Goal: Task Accomplishment & Management: Use online tool/utility

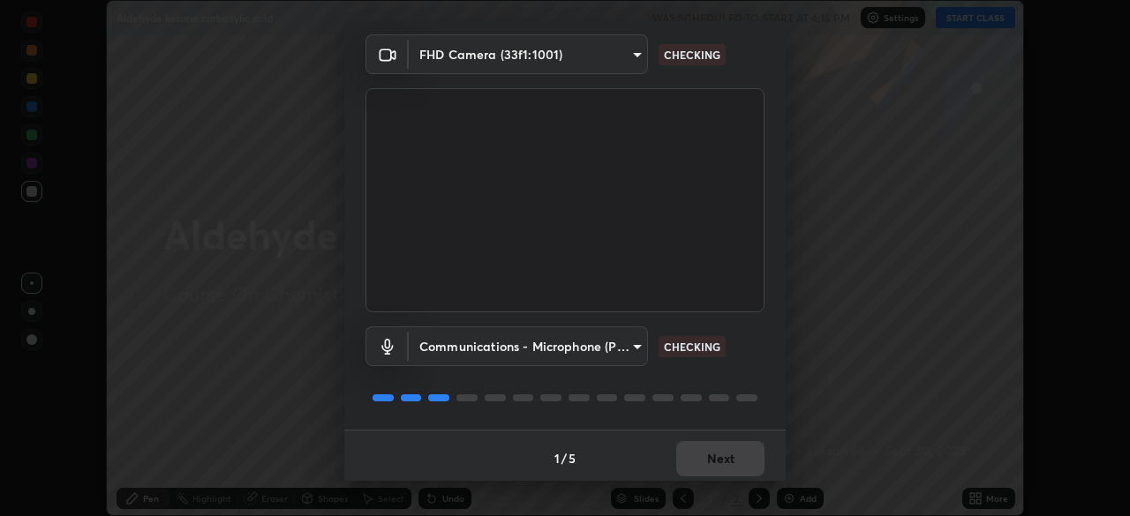
scroll to position [63, 0]
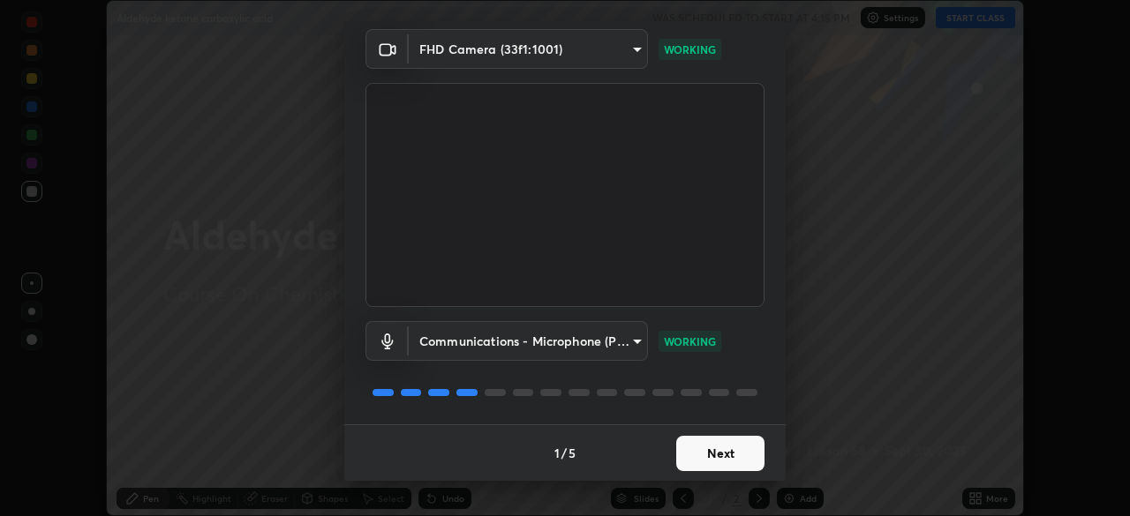
click at [729, 454] on button "Next" at bounding box center [720, 453] width 88 height 35
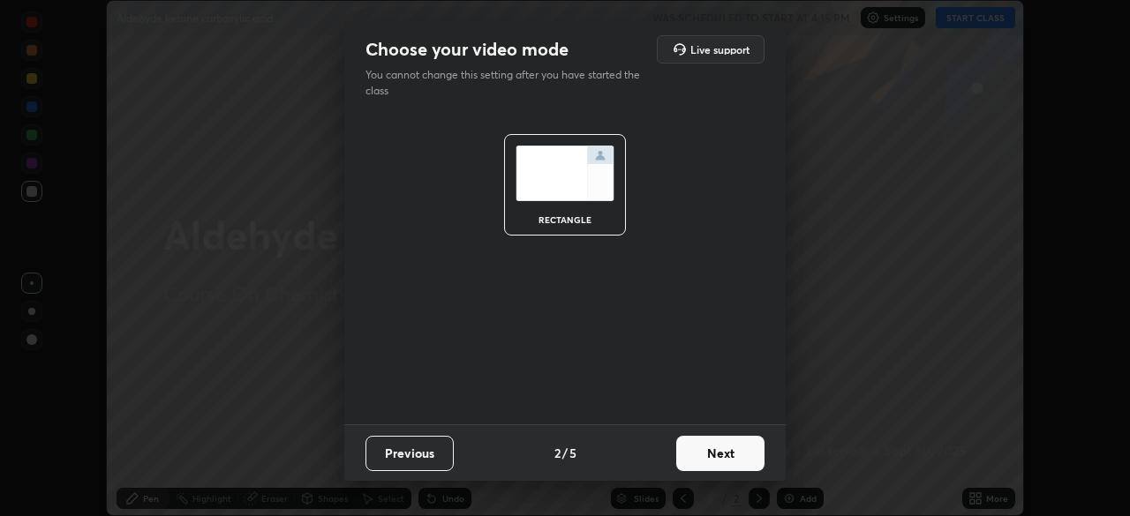
click at [739, 452] on button "Next" at bounding box center [720, 453] width 88 height 35
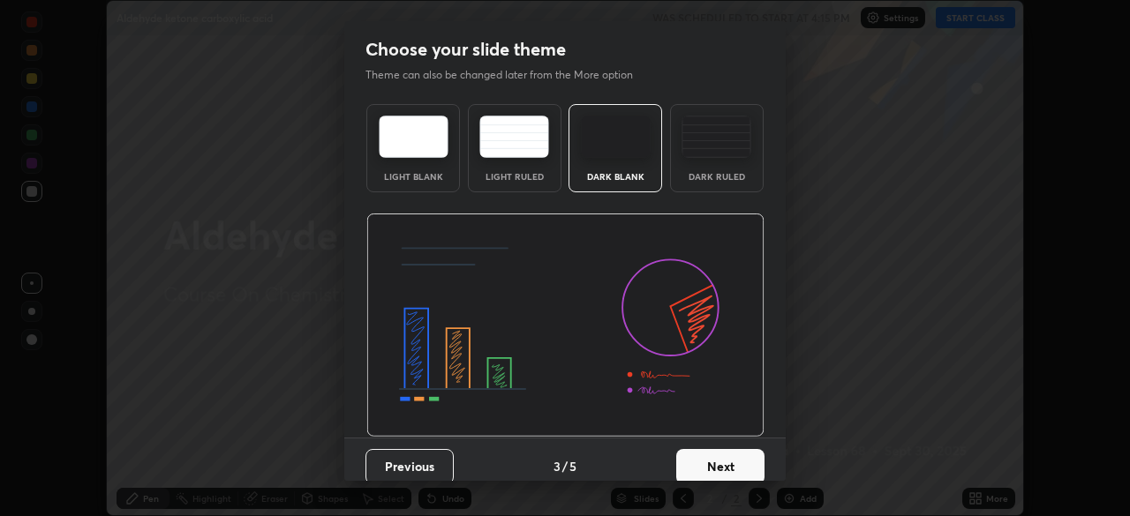
click at [740, 453] on button "Next" at bounding box center [720, 466] width 88 height 35
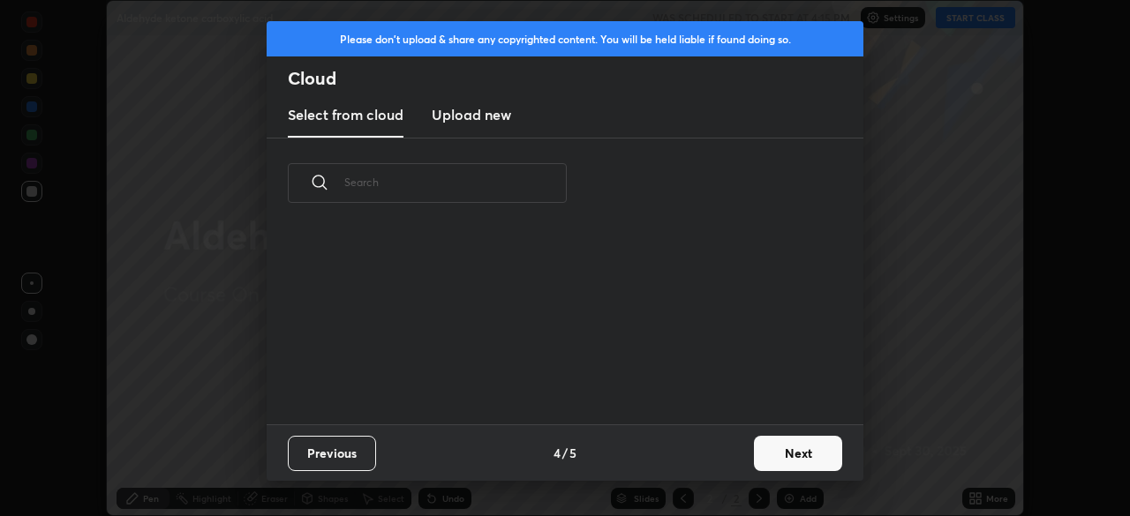
click at [754, 451] on button "Next" at bounding box center [798, 453] width 88 height 35
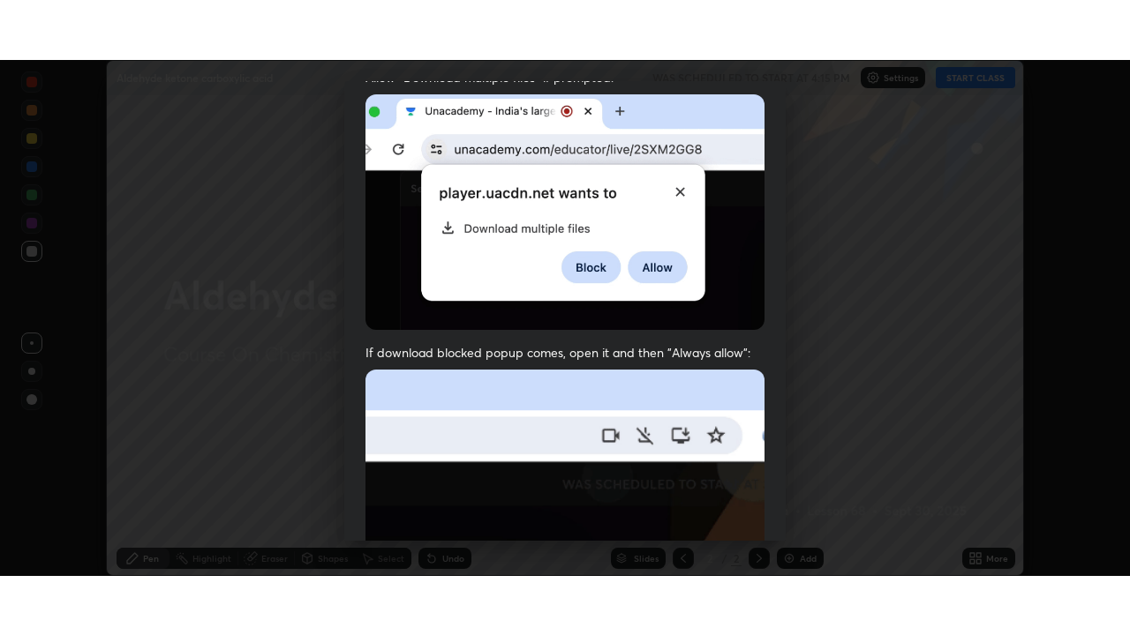
scroll to position [423, 0]
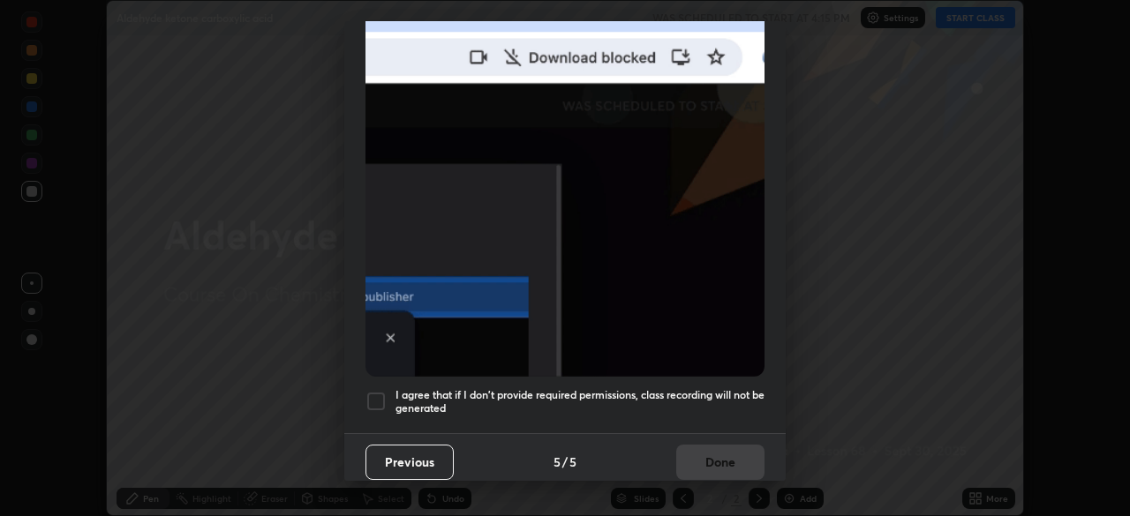
click at [455, 397] on h5 "I agree that if I don't provide required permissions, class recording will not …" at bounding box center [579, 401] width 369 height 27
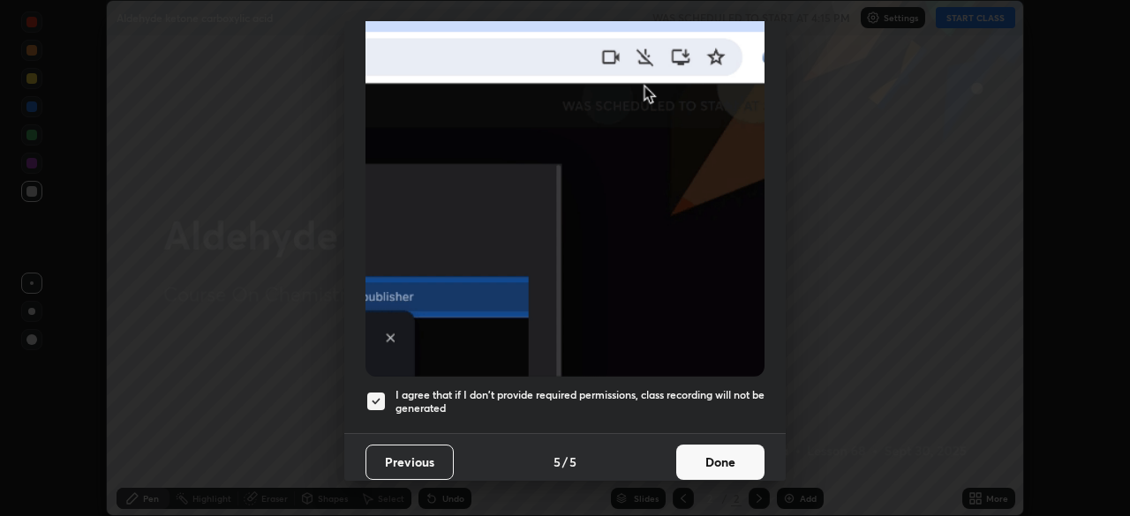
click at [713, 454] on button "Done" at bounding box center [720, 462] width 88 height 35
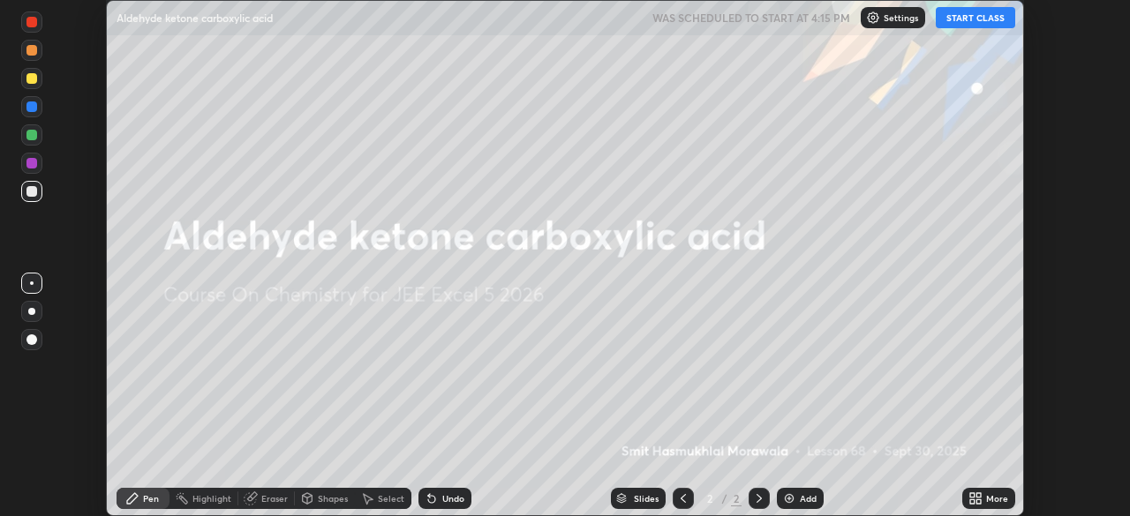
click at [972, 16] on button "START CLASS" at bounding box center [974, 17] width 79 height 21
click at [982, 491] on div "More" at bounding box center [988, 498] width 53 height 21
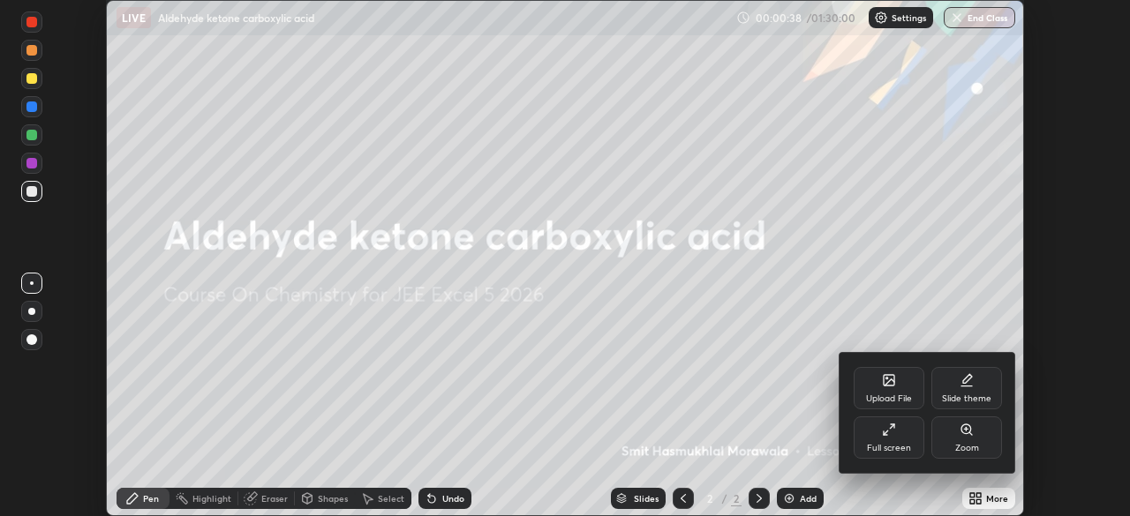
click at [894, 434] on icon at bounding box center [889, 430] width 14 height 14
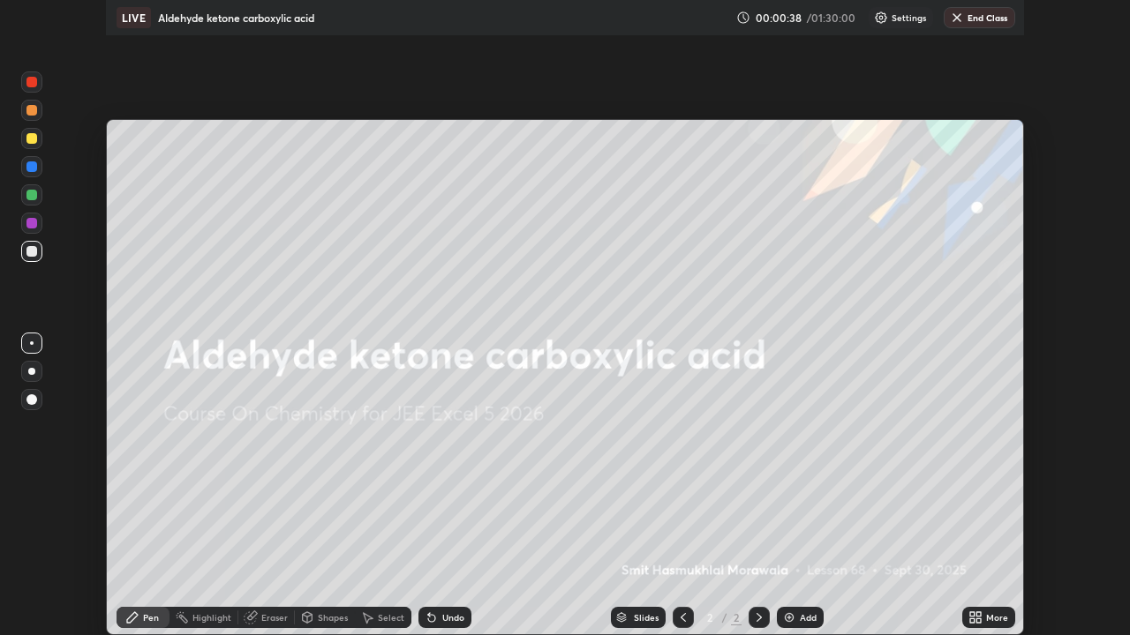
scroll to position [635, 1130]
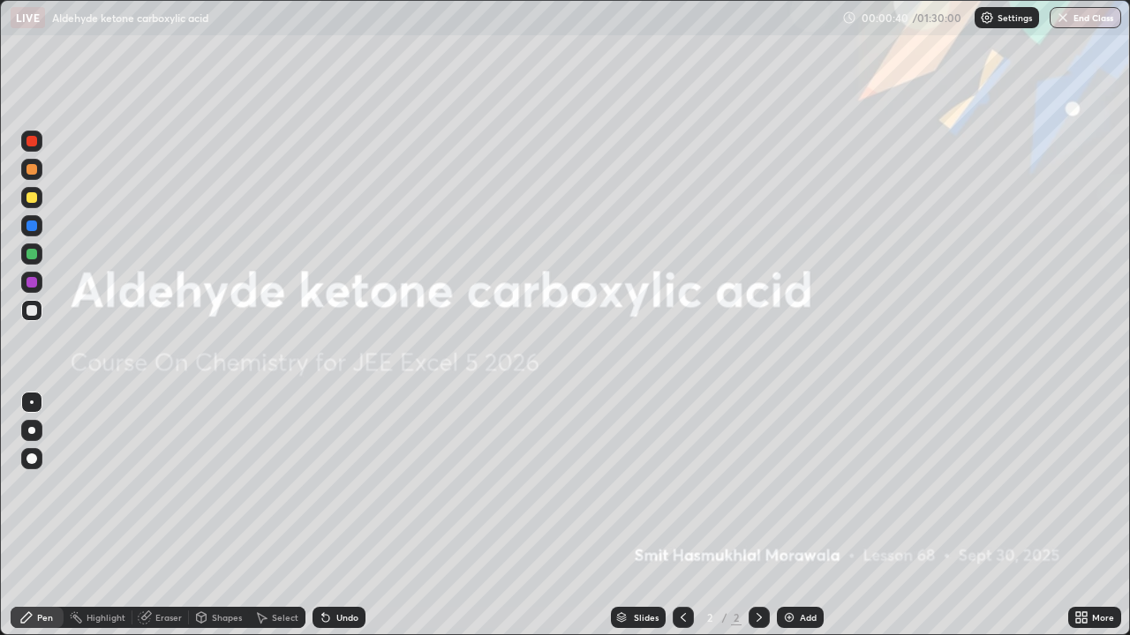
click at [35, 254] on div at bounding box center [31, 254] width 11 height 11
click at [32, 431] on div at bounding box center [31, 430] width 7 height 7
click at [337, 515] on div "Undo" at bounding box center [338, 617] width 53 height 21
click at [795, 515] on div "Add" at bounding box center [800, 617] width 47 height 21
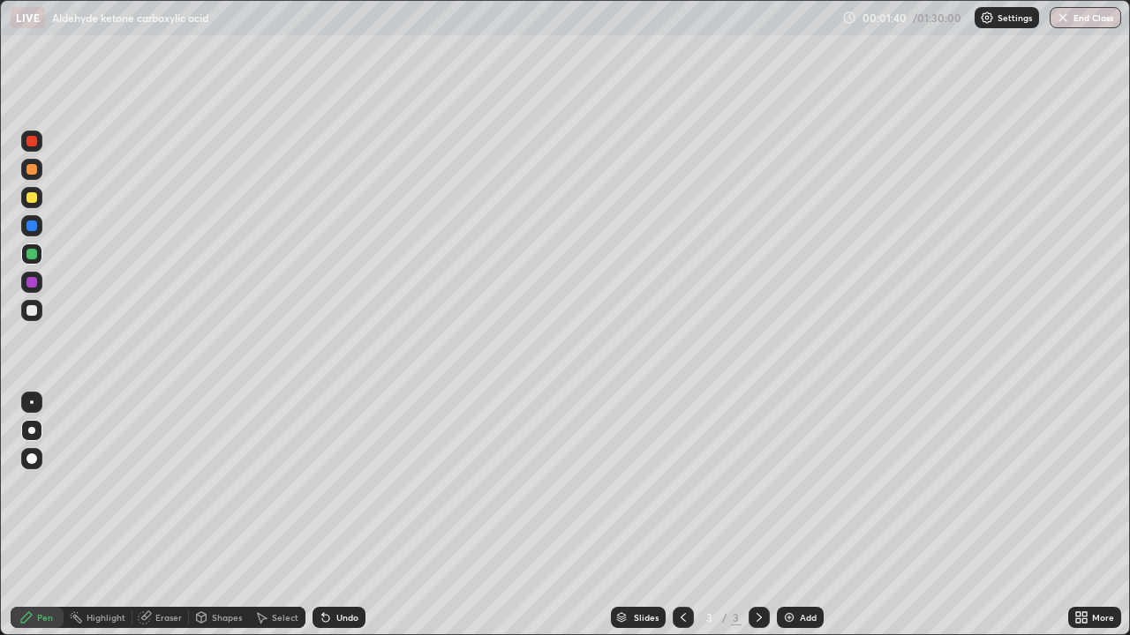
click at [27, 201] on div at bounding box center [31, 197] width 11 height 11
click at [32, 431] on div at bounding box center [31, 430] width 7 height 7
click at [36, 198] on div at bounding box center [31, 197] width 11 height 11
click at [32, 201] on div at bounding box center [31, 197] width 11 height 11
click at [31, 198] on div at bounding box center [31, 197] width 11 height 11
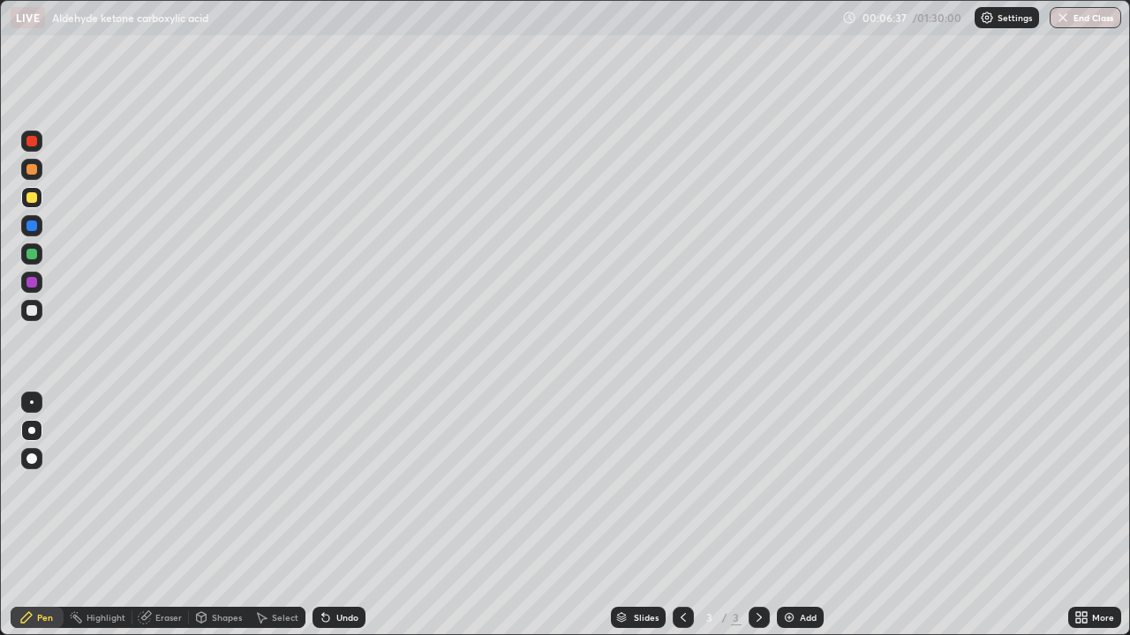
click at [30, 168] on div at bounding box center [31, 169] width 11 height 11
click at [34, 171] on div at bounding box center [31, 169] width 11 height 11
click at [32, 169] on div at bounding box center [31, 169] width 11 height 11
click at [31, 169] on div at bounding box center [31, 169] width 11 height 11
click at [28, 146] on div at bounding box center [31, 141] width 11 height 11
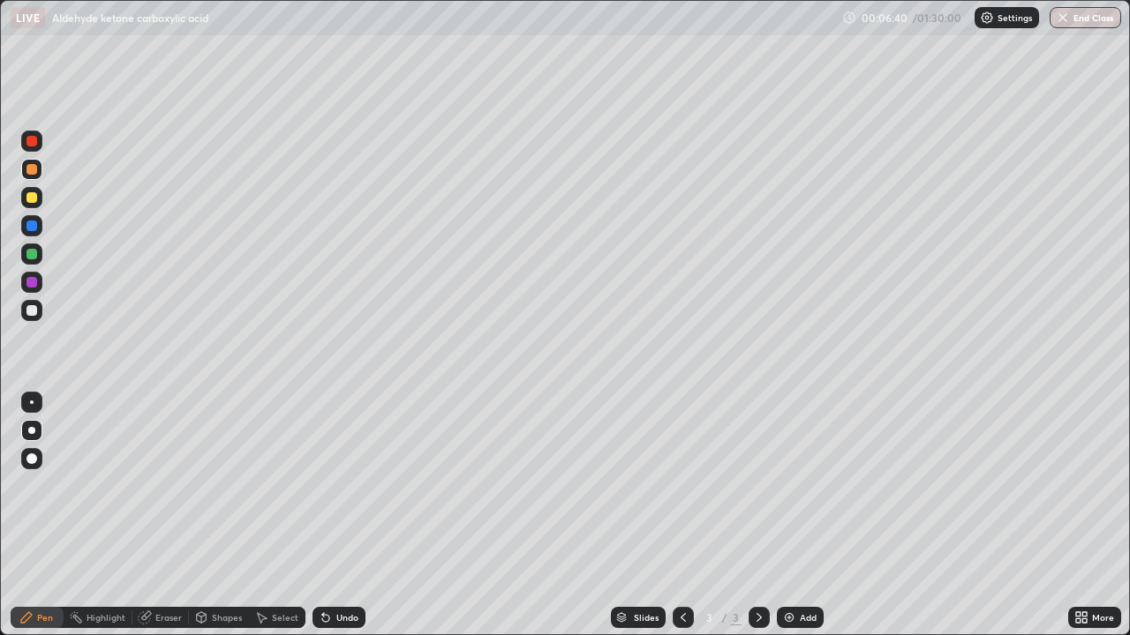
click at [28, 143] on div at bounding box center [31, 141] width 11 height 11
click at [30, 141] on div at bounding box center [31, 141] width 11 height 11
click at [35, 199] on div at bounding box center [31, 197] width 11 height 11
click at [33, 225] on div at bounding box center [31, 226] width 11 height 11
click at [36, 222] on div at bounding box center [31, 226] width 11 height 11
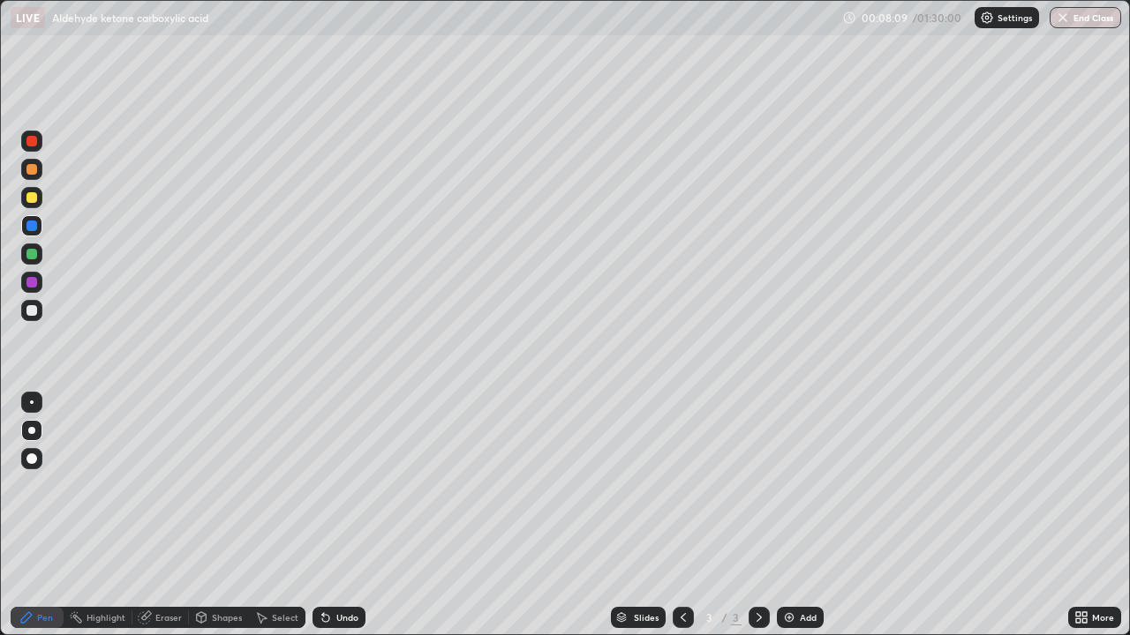
click at [35, 197] on div at bounding box center [31, 197] width 11 height 11
click at [33, 198] on div at bounding box center [31, 197] width 11 height 11
click at [31, 193] on div at bounding box center [31, 197] width 11 height 11
click at [32, 198] on div at bounding box center [31, 197] width 11 height 11
click at [31, 199] on div at bounding box center [31, 197] width 11 height 11
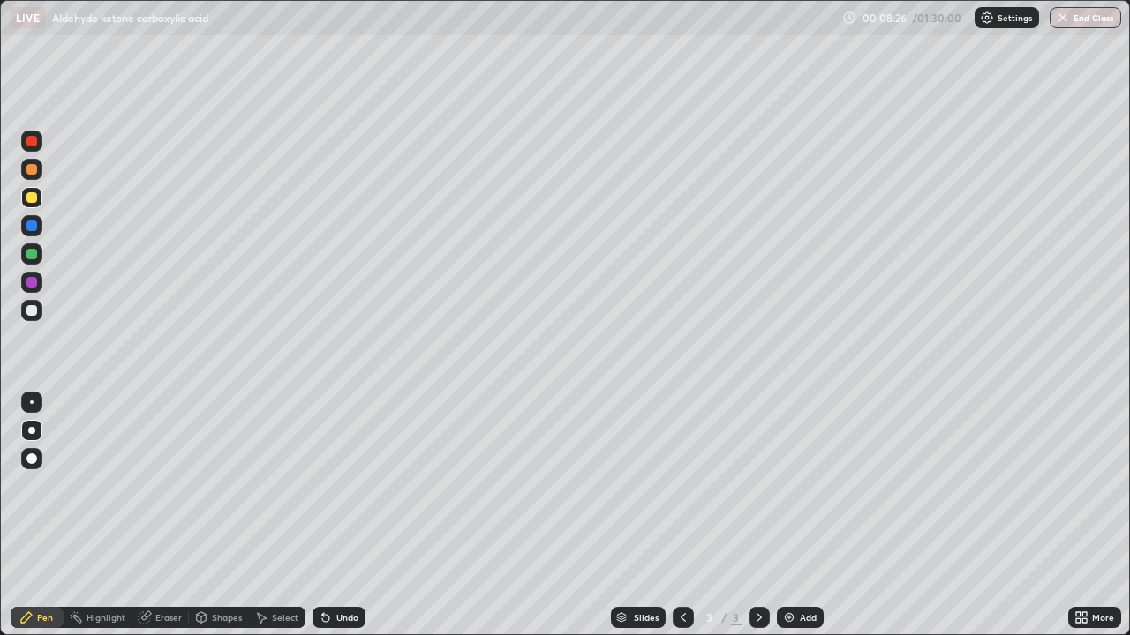
click at [28, 200] on div at bounding box center [31, 197] width 11 height 11
click at [336, 515] on div "Undo" at bounding box center [338, 617] width 53 height 21
click at [32, 313] on div at bounding box center [31, 310] width 11 height 11
click at [31, 309] on div at bounding box center [31, 310] width 11 height 11
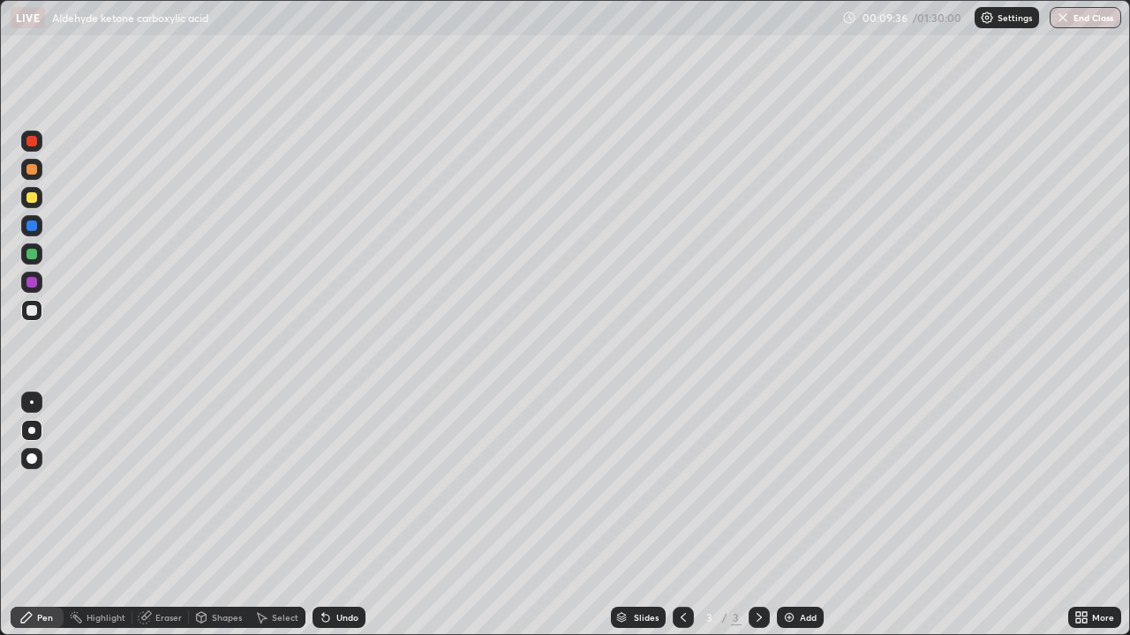
click at [33, 311] on div at bounding box center [31, 310] width 11 height 11
click at [34, 226] on div at bounding box center [31, 226] width 11 height 11
click at [36, 199] on div at bounding box center [31, 197] width 11 height 11
click at [34, 171] on div at bounding box center [31, 169] width 11 height 11
click at [30, 190] on div at bounding box center [31, 197] width 21 height 21
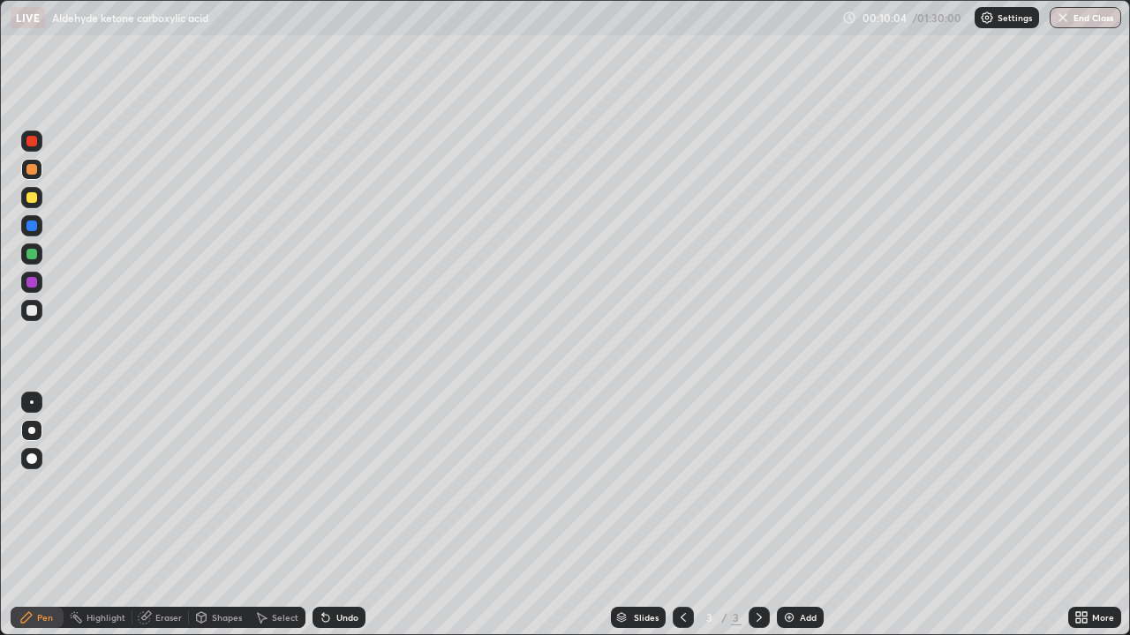
click at [36, 187] on div at bounding box center [31, 197] width 21 height 21
click at [34, 250] on div at bounding box center [31, 254] width 11 height 11
click at [349, 515] on div "Undo" at bounding box center [347, 617] width 22 height 9
click at [342, 515] on div "Undo" at bounding box center [347, 617] width 22 height 9
click at [341, 515] on div "Undo" at bounding box center [338, 617] width 53 height 21
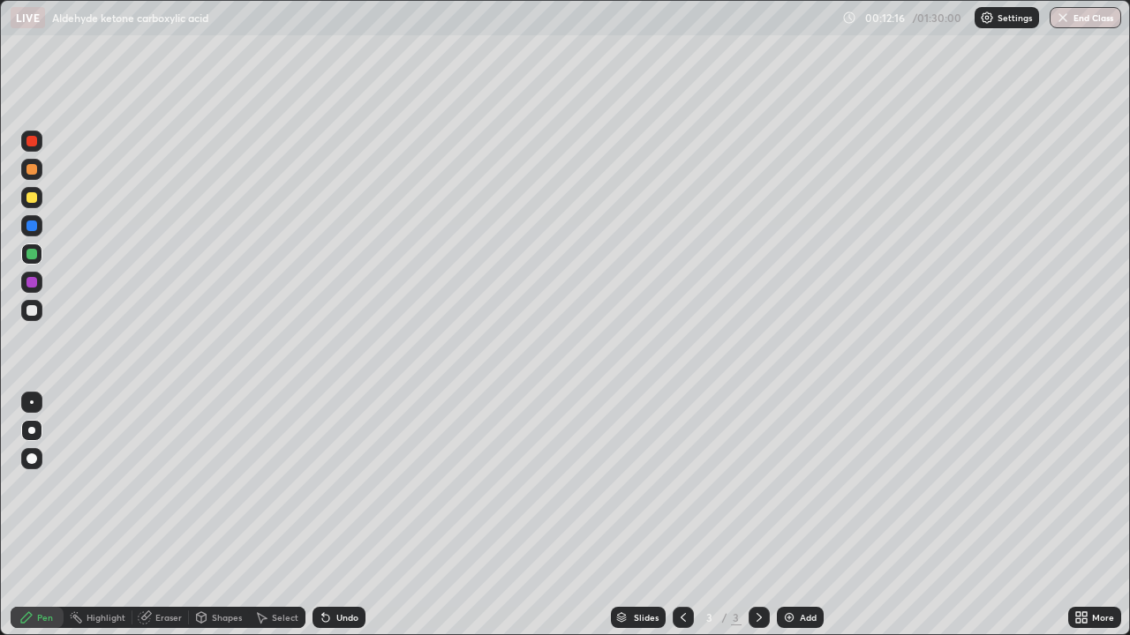
click at [33, 282] on div at bounding box center [31, 282] width 11 height 11
click at [789, 515] on img at bounding box center [789, 618] width 14 height 14
click at [34, 206] on div at bounding box center [31, 197] width 21 height 21
click at [342, 515] on div "Undo" at bounding box center [347, 617] width 22 height 9
click at [349, 515] on div "Undo" at bounding box center [347, 617] width 22 height 9
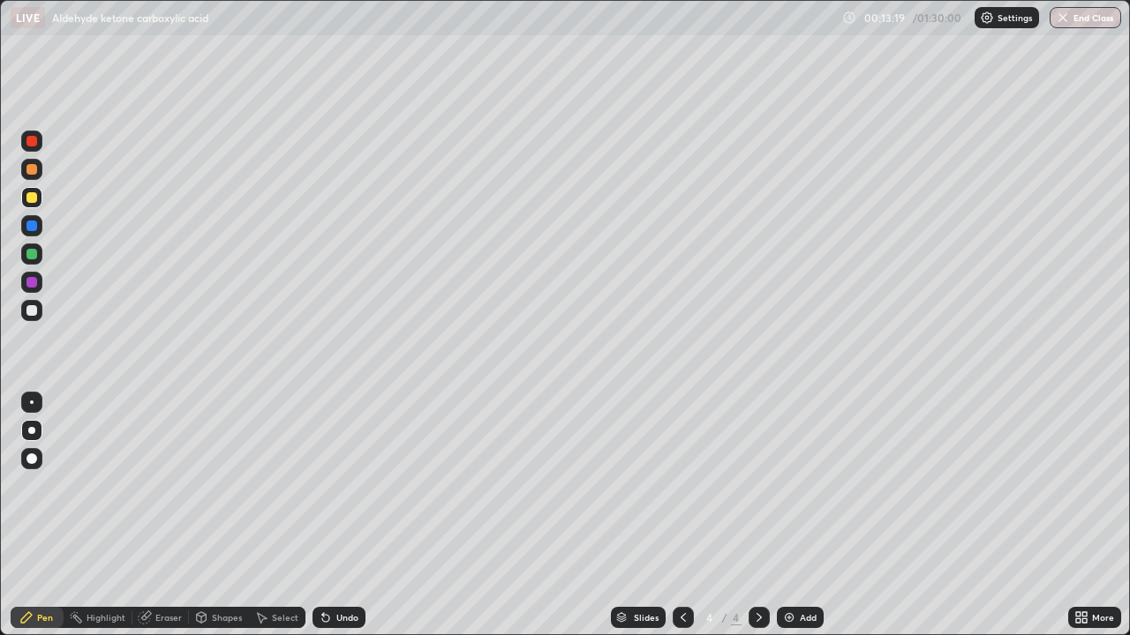
click at [32, 173] on div at bounding box center [31, 169] width 11 height 11
click at [33, 226] on div at bounding box center [31, 226] width 11 height 11
click at [36, 199] on div at bounding box center [31, 197] width 11 height 11
click at [32, 199] on div at bounding box center [31, 197] width 11 height 11
click at [31, 196] on div at bounding box center [31, 197] width 11 height 11
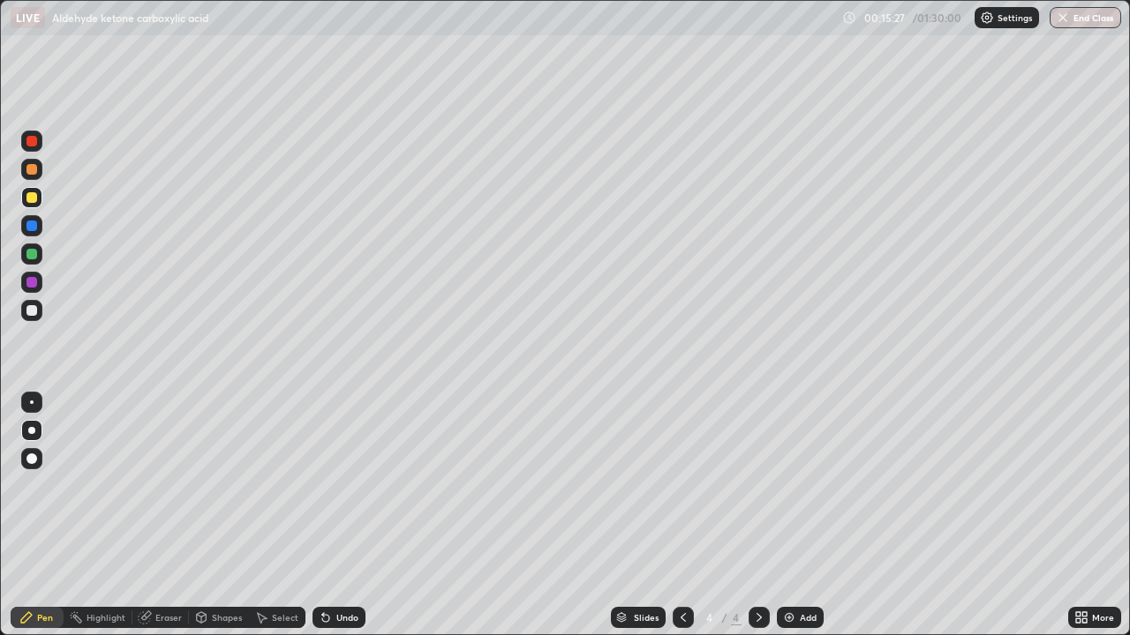
click at [31, 197] on div at bounding box center [31, 197] width 11 height 11
click at [29, 254] on div at bounding box center [31, 254] width 11 height 11
click at [166, 515] on div "Eraser" at bounding box center [168, 617] width 26 height 9
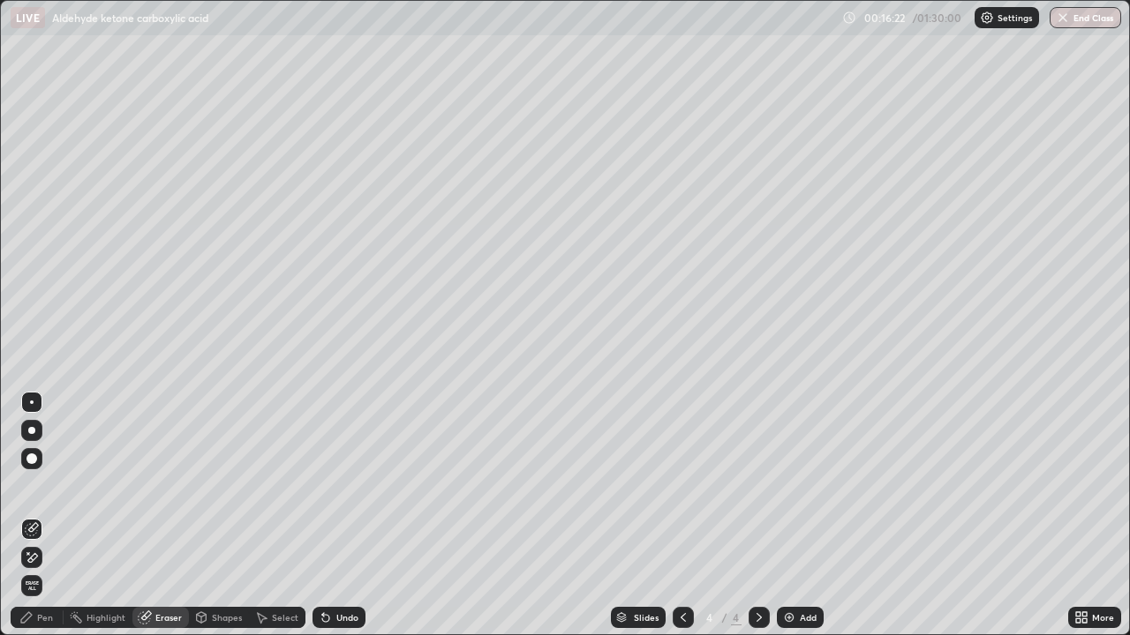
click at [46, 515] on div "Pen" at bounding box center [45, 617] width 16 height 9
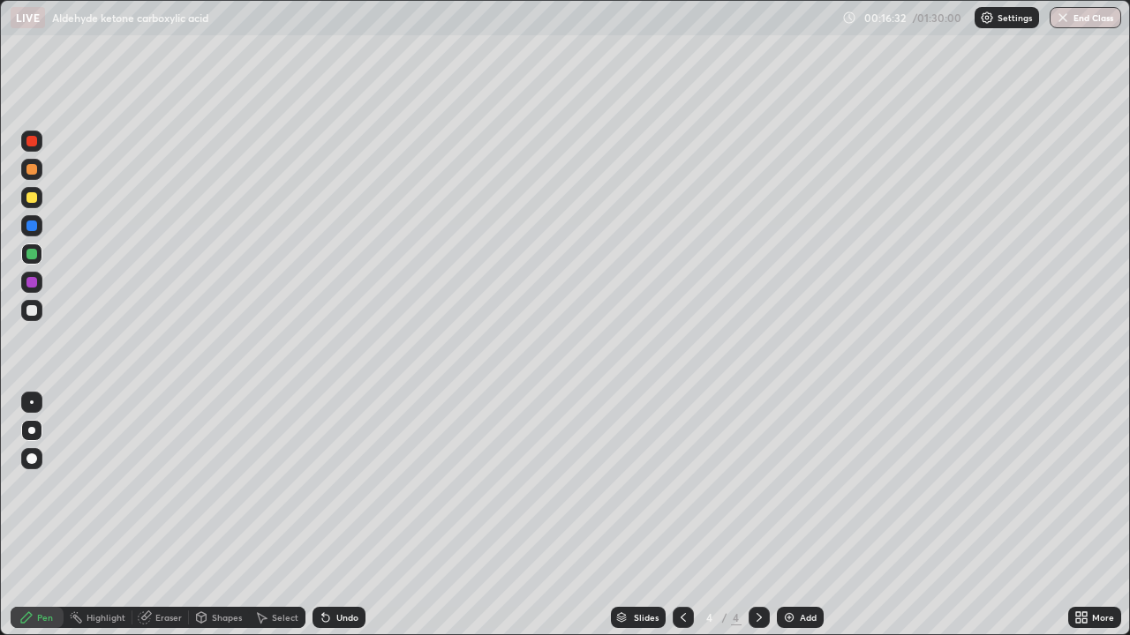
click at [31, 224] on div at bounding box center [31, 226] width 11 height 11
click at [336, 515] on div "Undo" at bounding box center [338, 617] width 53 height 21
click at [329, 515] on div "Undo" at bounding box center [338, 617] width 53 height 21
click at [33, 312] on div at bounding box center [31, 310] width 11 height 11
click at [30, 311] on div at bounding box center [31, 310] width 11 height 11
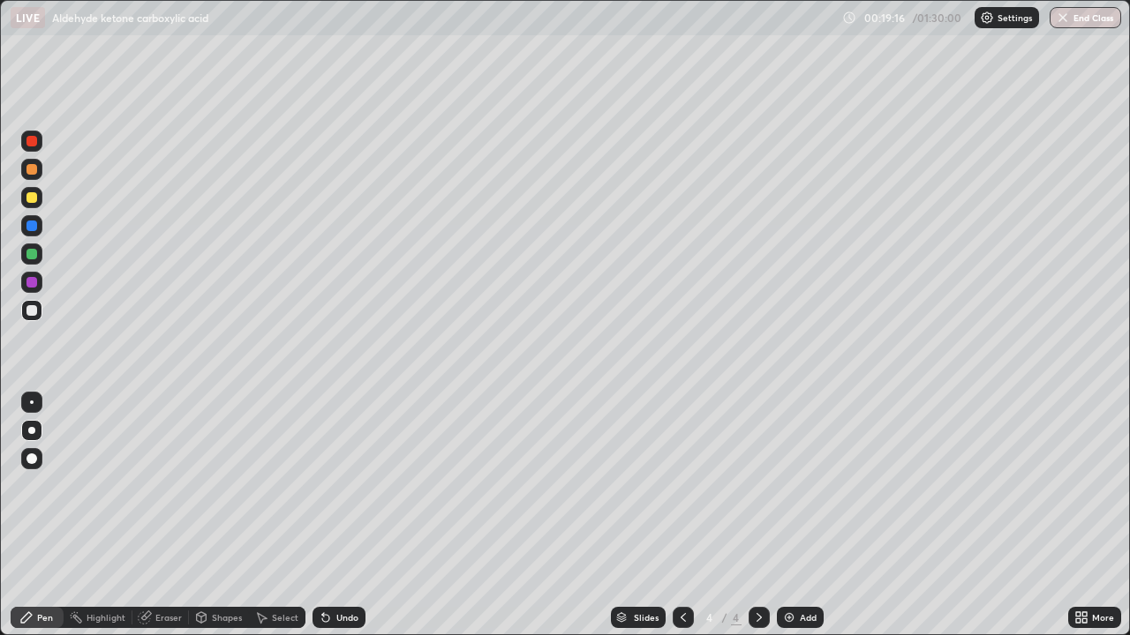
click at [683, 515] on div at bounding box center [682, 617] width 21 height 21
click at [681, 515] on icon at bounding box center [683, 618] width 14 height 14
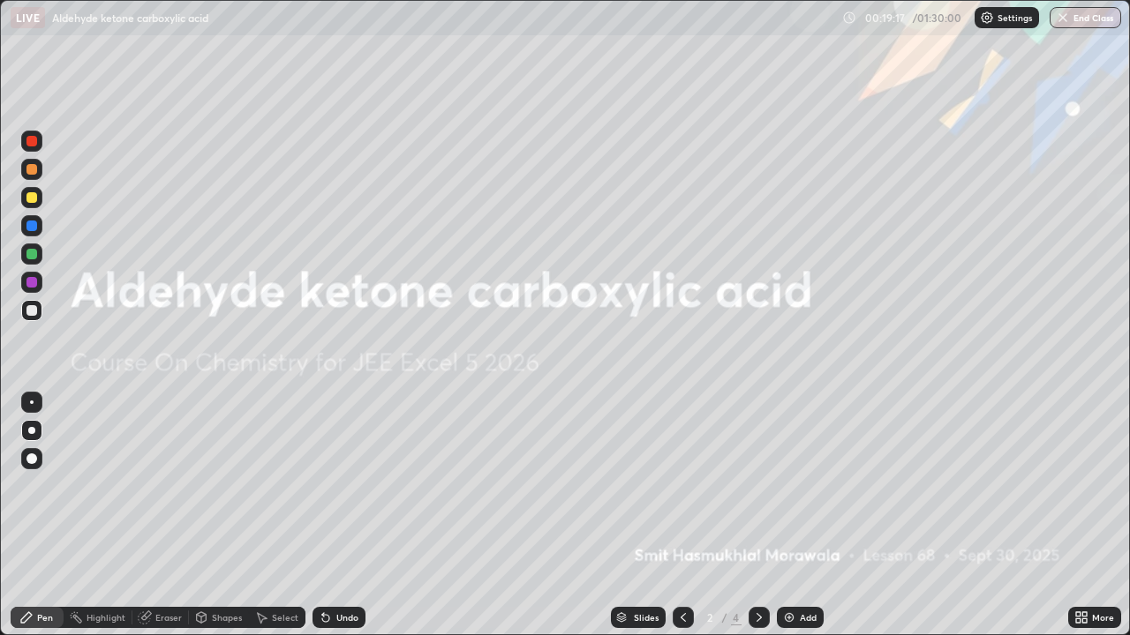
click at [758, 515] on icon at bounding box center [759, 618] width 14 height 14
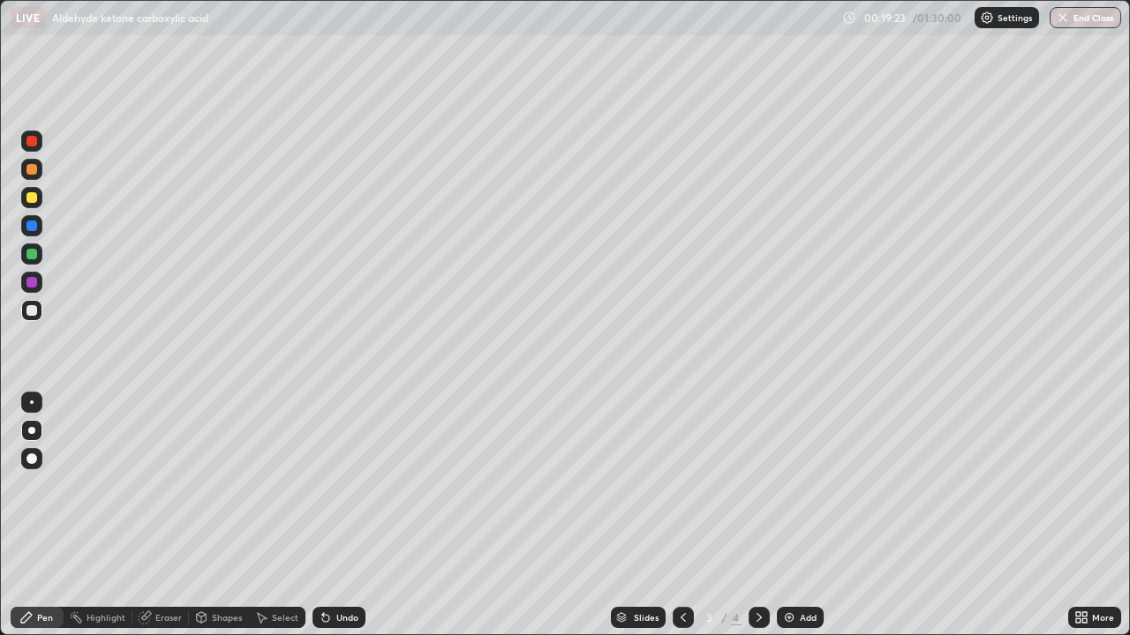
click at [757, 515] on icon at bounding box center [759, 618] width 14 height 14
click at [766, 515] on div at bounding box center [758, 617] width 21 height 21
click at [793, 515] on div "Add" at bounding box center [800, 617] width 47 height 21
click at [166, 515] on div "Eraser" at bounding box center [168, 617] width 26 height 9
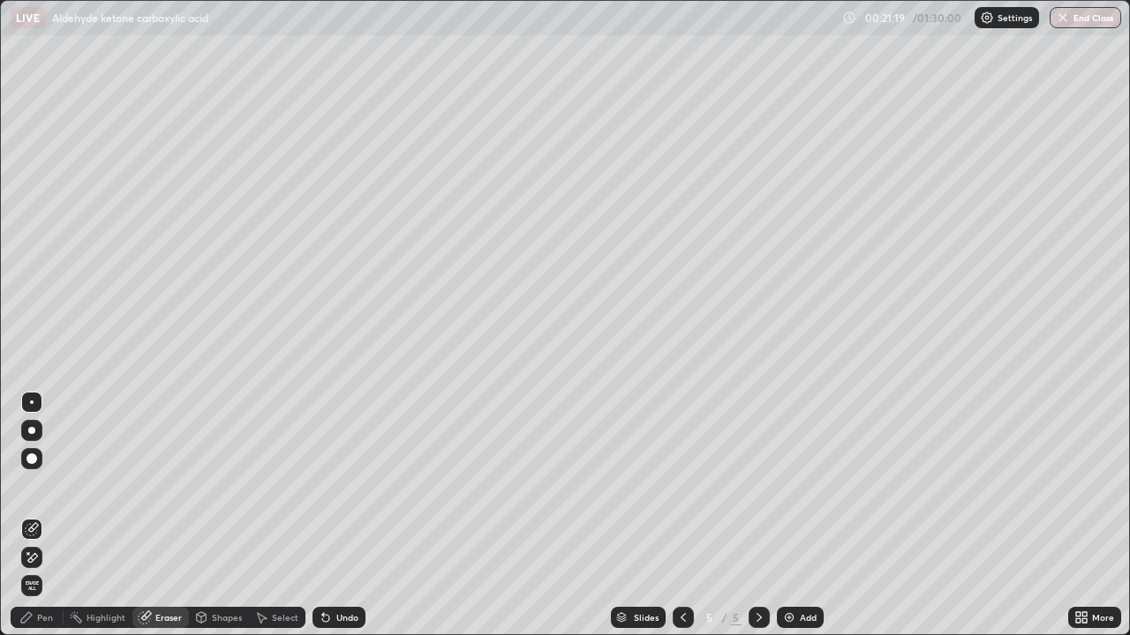
click at [46, 515] on div "Pen" at bounding box center [45, 617] width 16 height 9
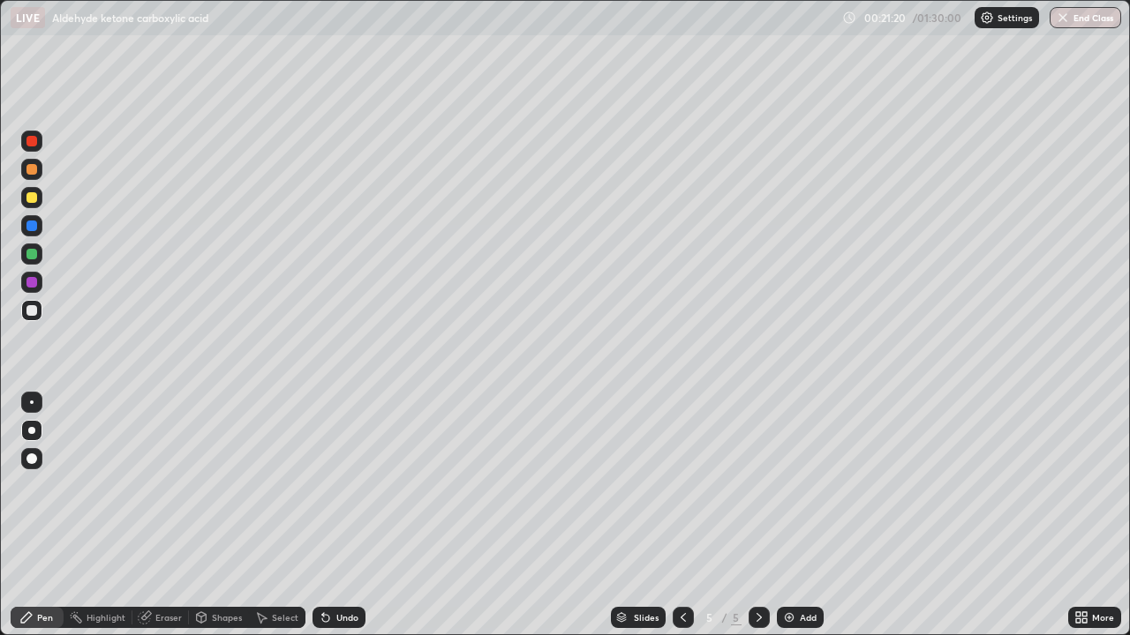
click at [44, 515] on div "Pen" at bounding box center [45, 617] width 16 height 9
click at [42, 515] on div "Pen" at bounding box center [45, 617] width 16 height 9
click at [30, 199] on div at bounding box center [31, 197] width 11 height 11
click at [336, 515] on div "Undo" at bounding box center [347, 617] width 22 height 9
click at [342, 515] on div "Undo" at bounding box center [338, 617] width 53 height 21
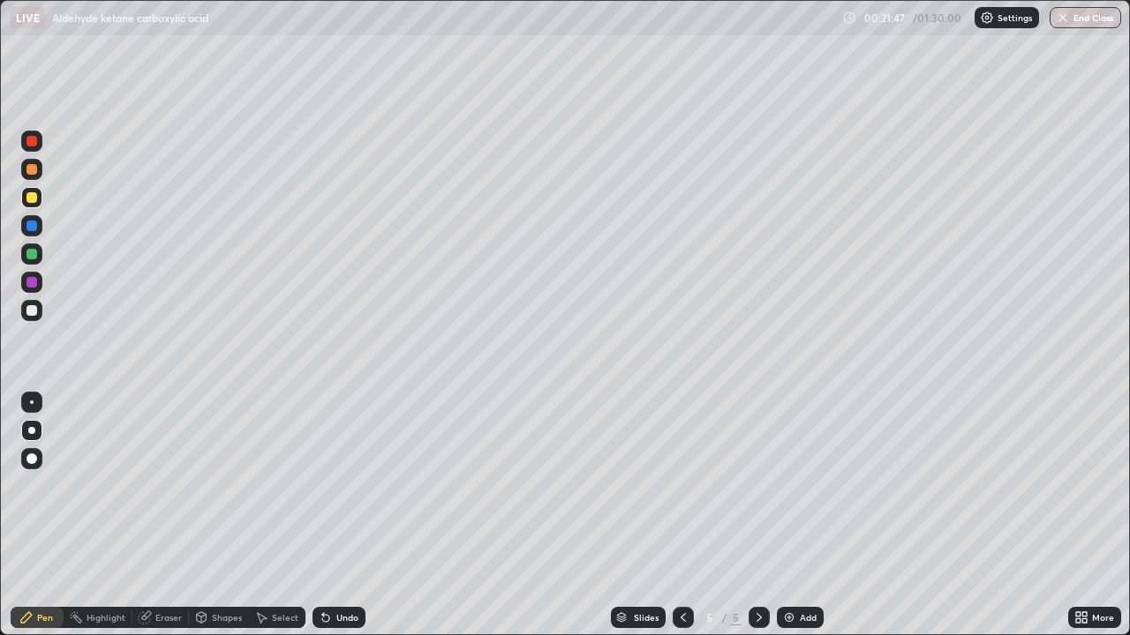
click at [33, 225] on div at bounding box center [31, 226] width 11 height 11
click at [31, 219] on div at bounding box center [31, 225] width 21 height 21
click at [31, 222] on div at bounding box center [31, 226] width 11 height 11
click at [31, 199] on div at bounding box center [31, 197] width 11 height 11
click at [34, 258] on div at bounding box center [31, 254] width 11 height 11
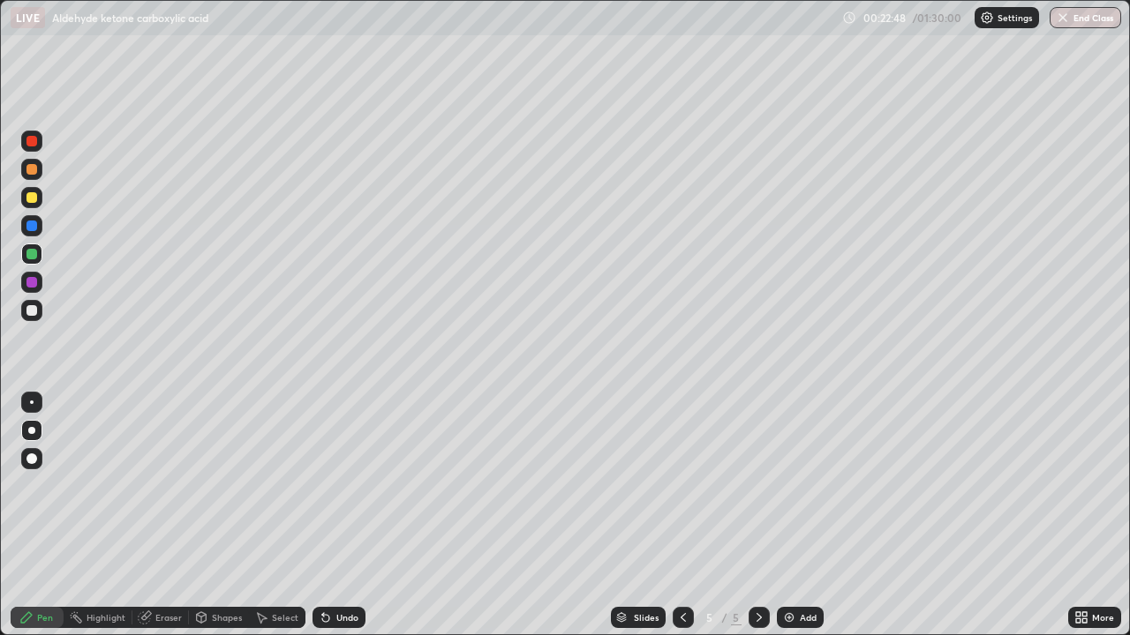
click at [34, 174] on div at bounding box center [31, 169] width 11 height 11
click at [38, 226] on div at bounding box center [31, 225] width 21 height 21
click at [33, 284] on div at bounding box center [31, 282] width 11 height 11
click at [33, 307] on div at bounding box center [31, 310] width 11 height 11
click at [340, 515] on div "Undo" at bounding box center [338, 617] width 53 height 21
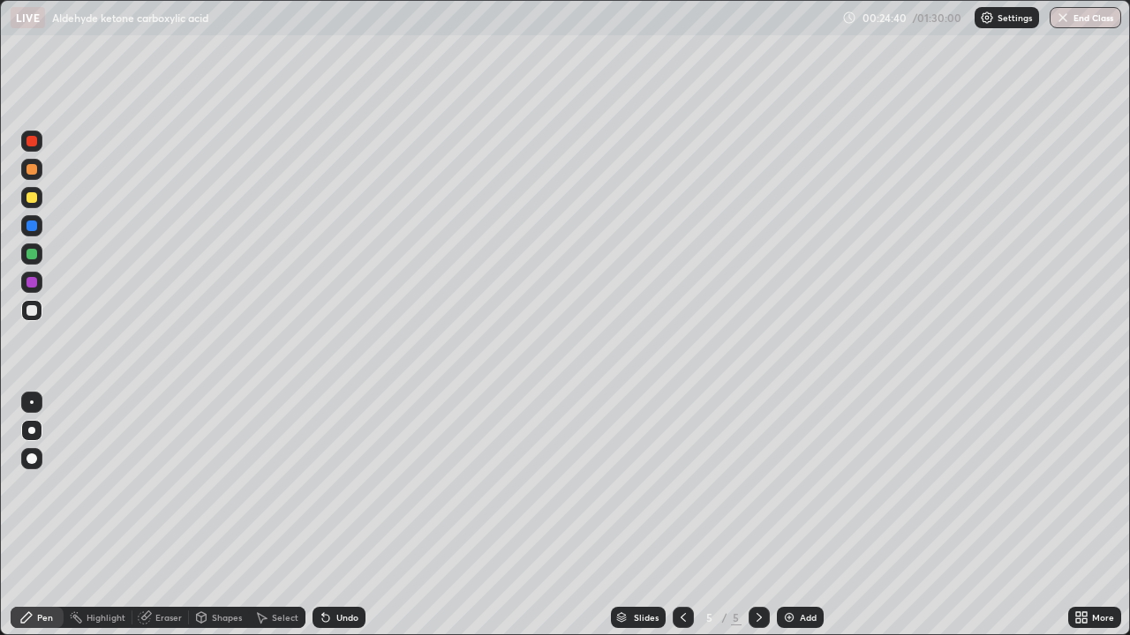
click at [41, 194] on div at bounding box center [31, 197] width 21 height 21
click at [681, 515] on icon at bounding box center [683, 618] width 14 height 14
click at [682, 515] on icon at bounding box center [683, 618] width 14 height 14
click at [681, 515] on icon at bounding box center [683, 618] width 14 height 14
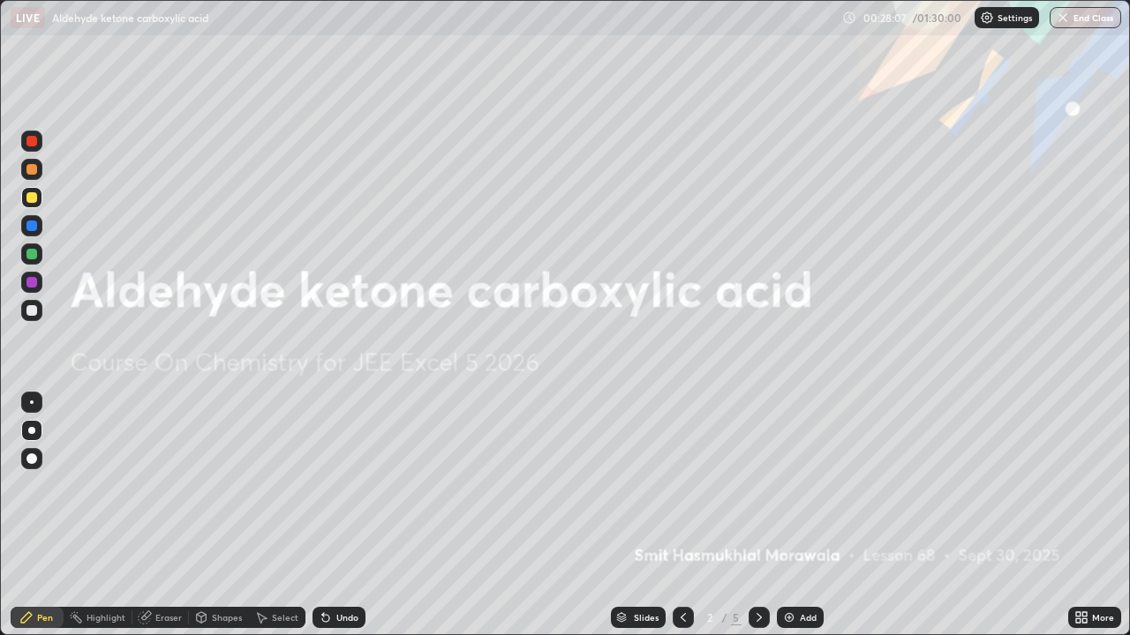
click at [748, 515] on div at bounding box center [758, 617] width 21 height 21
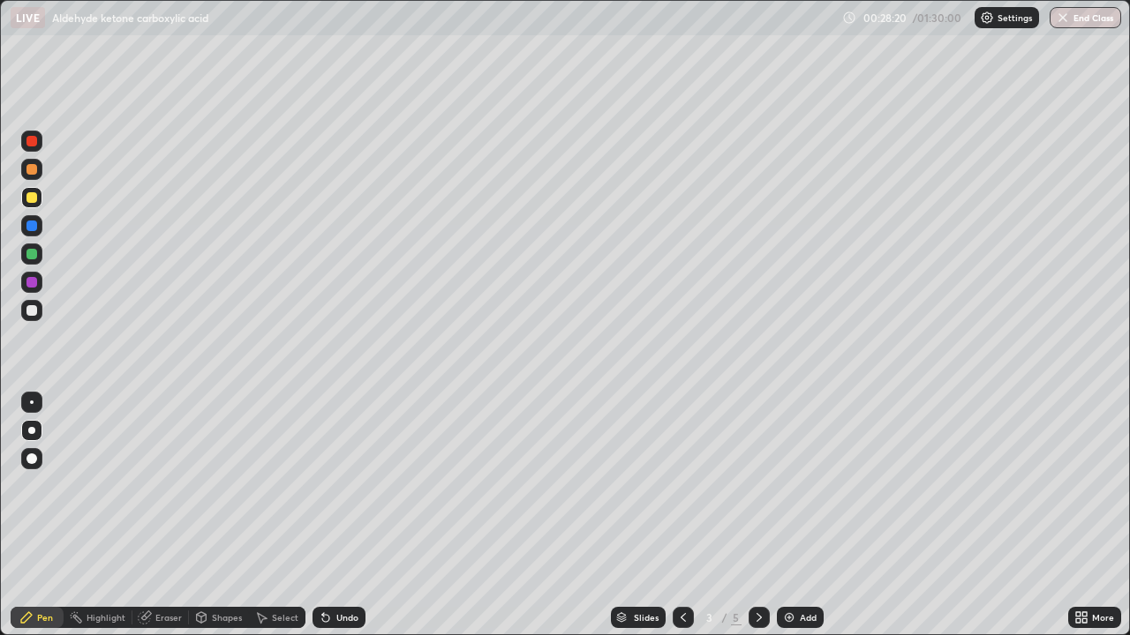
click at [759, 515] on icon at bounding box center [758, 617] width 5 height 9
click at [757, 515] on icon at bounding box center [759, 618] width 14 height 14
click at [806, 515] on div "Add" at bounding box center [807, 617] width 17 height 9
click at [34, 229] on div at bounding box center [31, 226] width 11 height 11
click at [27, 229] on div at bounding box center [31, 226] width 11 height 11
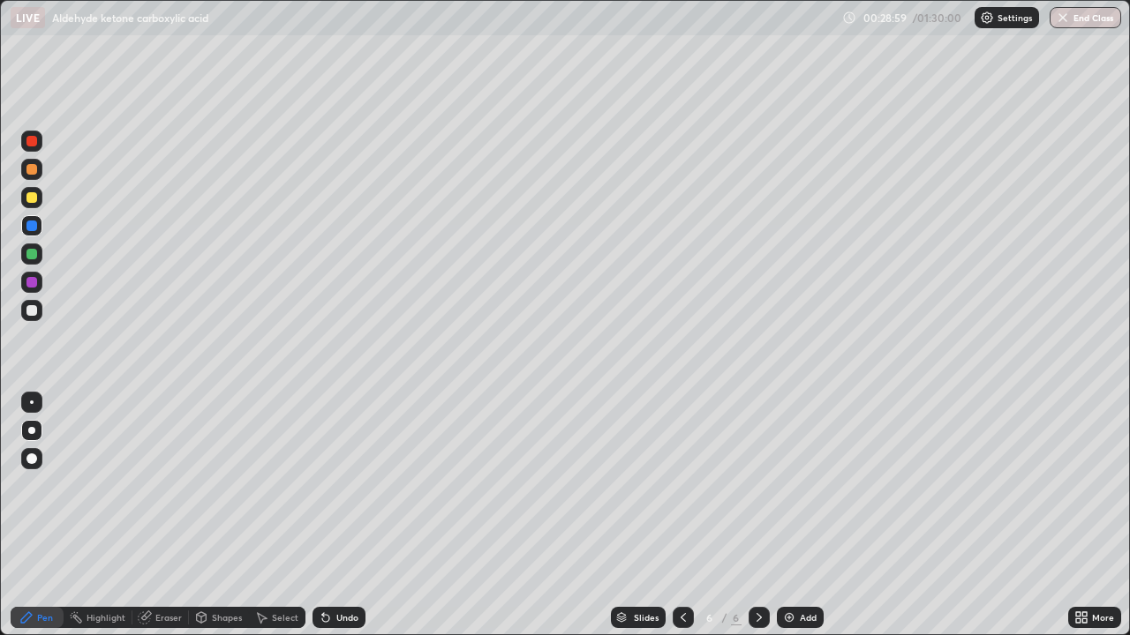
click at [30, 227] on div at bounding box center [31, 226] width 11 height 11
click at [33, 198] on div at bounding box center [31, 197] width 11 height 11
click at [31, 255] on div at bounding box center [31, 254] width 11 height 11
click at [330, 515] on div "Undo" at bounding box center [338, 617] width 53 height 21
click at [33, 312] on div at bounding box center [31, 310] width 11 height 11
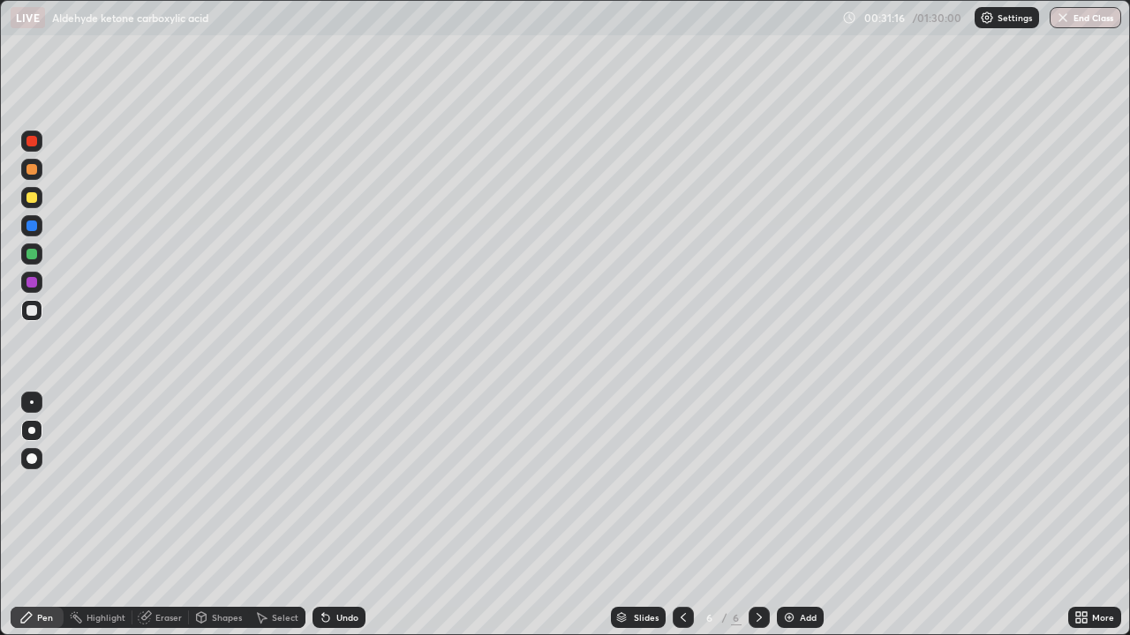
click at [29, 227] on div at bounding box center [31, 226] width 11 height 11
click at [33, 313] on div at bounding box center [31, 310] width 11 height 11
click at [30, 206] on div at bounding box center [31, 197] width 21 height 21
click at [342, 515] on div "Undo" at bounding box center [338, 617] width 53 height 21
click at [337, 515] on div "Undo" at bounding box center [338, 617] width 53 height 21
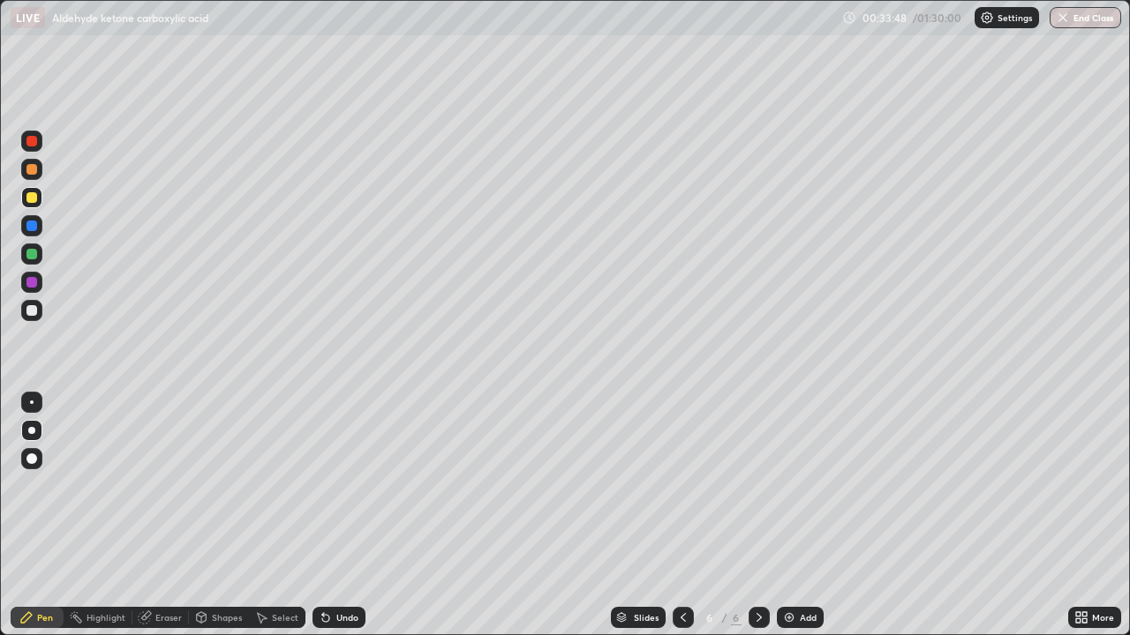
click at [32, 312] on div at bounding box center [31, 310] width 11 height 11
click at [30, 307] on div at bounding box center [31, 310] width 11 height 11
click at [330, 515] on icon at bounding box center [326, 618] width 14 height 14
click at [323, 515] on icon at bounding box center [325, 618] width 7 height 7
click at [329, 515] on div "Undo" at bounding box center [338, 617] width 53 height 21
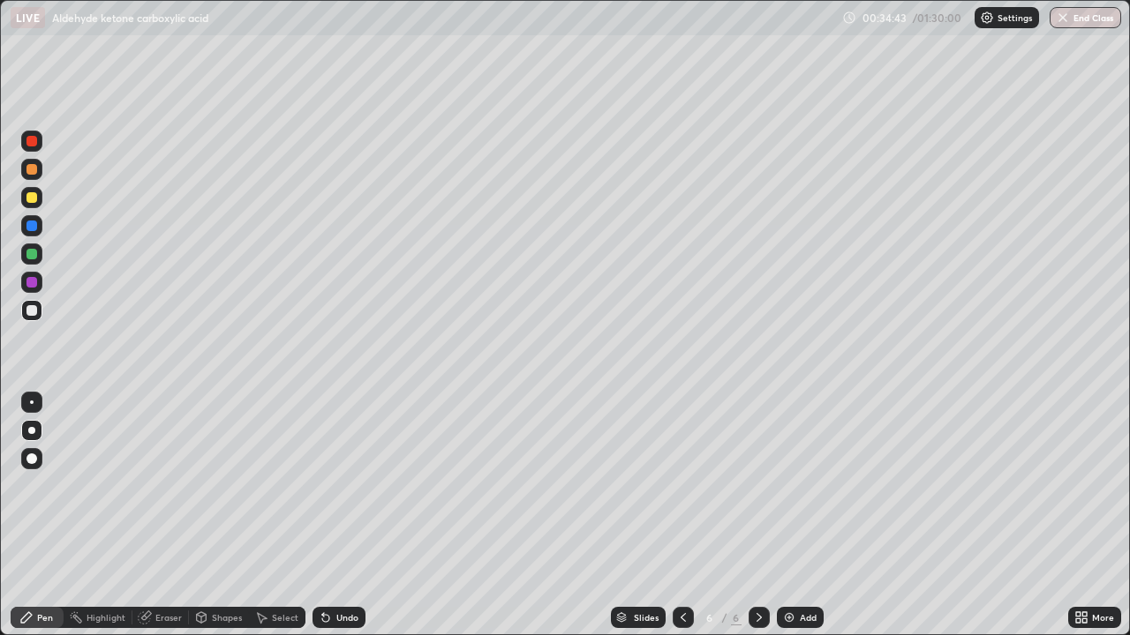
click at [334, 515] on div "Undo" at bounding box center [338, 617] width 53 height 21
click at [335, 515] on div "Undo" at bounding box center [338, 617] width 53 height 21
click at [799, 515] on div "Add" at bounding box center [800, 617] width 47 height 21
click at [37, 179] on div at bounding box center [31, 169] width 21 height 21
click at [33, 223] on div at bounding box center [31, 226] width 11 height 11
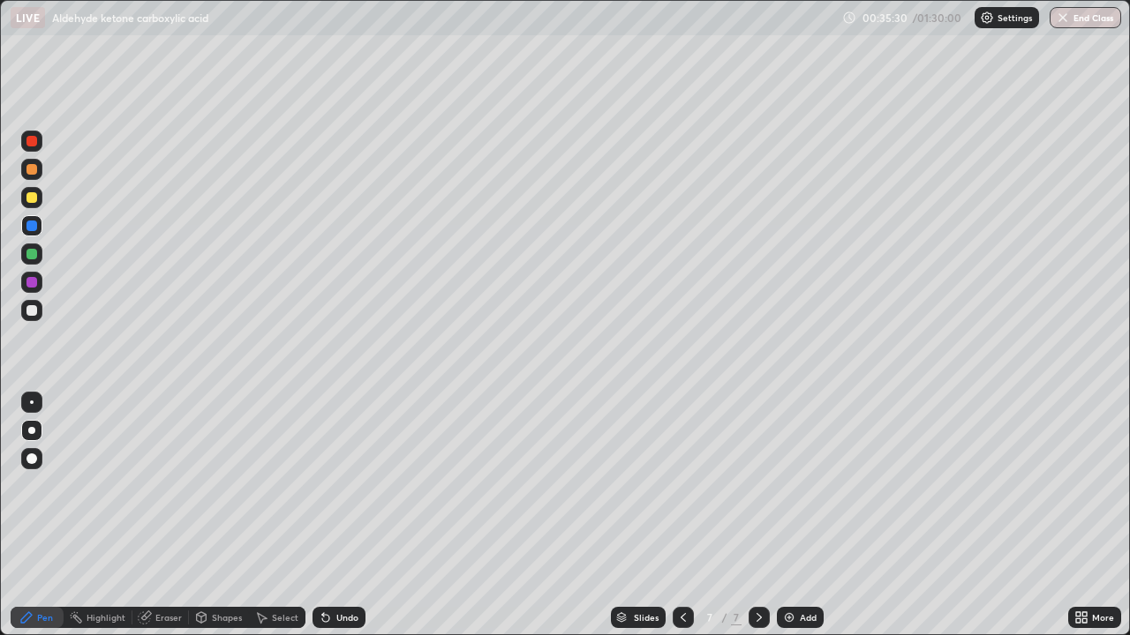
click at [33, 198] on div at bounding box center [31, 197] width 11 height 11
click at [31, 198] on div at bounding box center [31, 197] width 11 height 11
click at [336, 515] on div "Undo" at bounding box center [347, 617] width 22 height 9
click at [29, 310] on div at bounding box center [31, 310] width 11 height 11
click at [34, 171] on div at bounding box center [31, 169] width 11 height 11
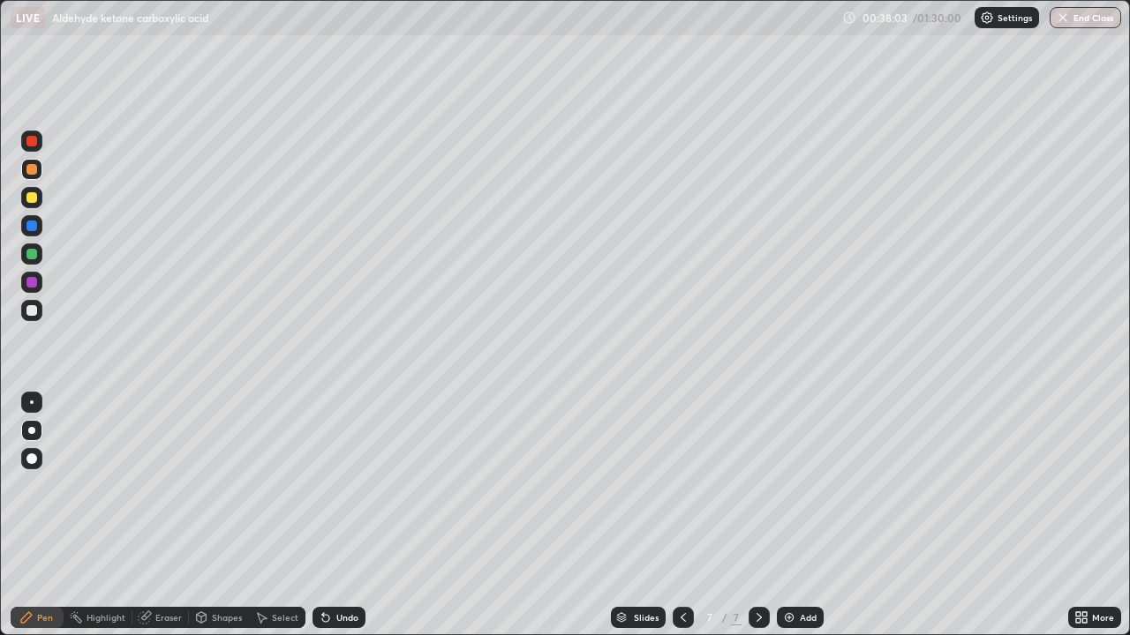
click at [680, 515] on icon at bounding box center [682, 617] width 5 height 9
click at [751, 515] on div at bounding box center [758, 617] width 21 height 35
click at [792, 515] on img at bounding box center [789, 618] width 14 height 14
click at [33, 199] on div at bounding box center [31, 197] width 11 height 11
click at [30, 199] on div at bounding box center [31, 197] width 11 height 11
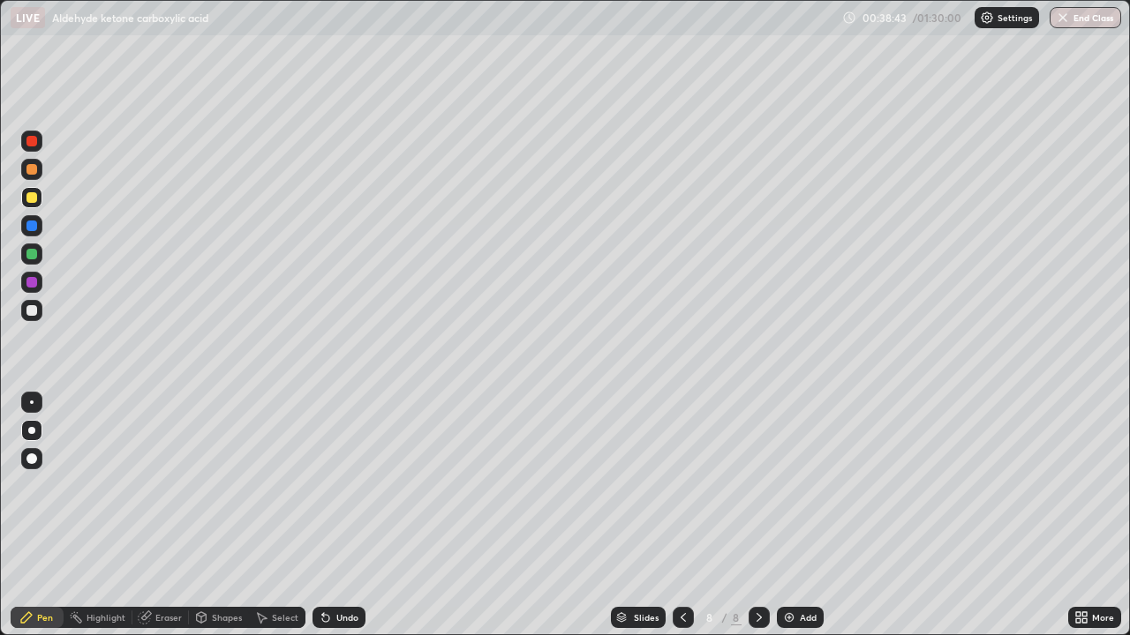
click at [32, 196] on div at bounding box center [31, 197] width 11 height 11
click at [30, 196] on div at bounding box center [31, 197] width 11 height 11
click at [32, 195] on div at bounding box center [31, 197] width 11 height 11
click at [166, 515] on div "Eraser" at bounding box center [160, 617] width 56 height 21
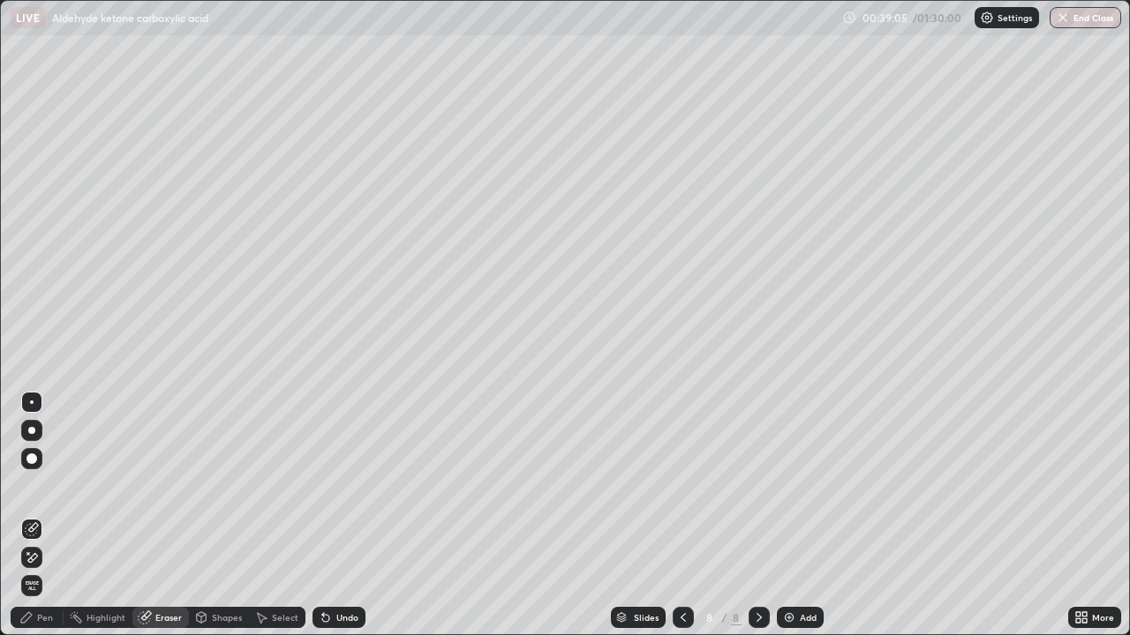
click at [167, 515] on div "Eraser" at bounding box center [160, 617] width 56 height 35
click at [33, 515] on div "Pen" at bounding box center [37, 617] width 53 height 21
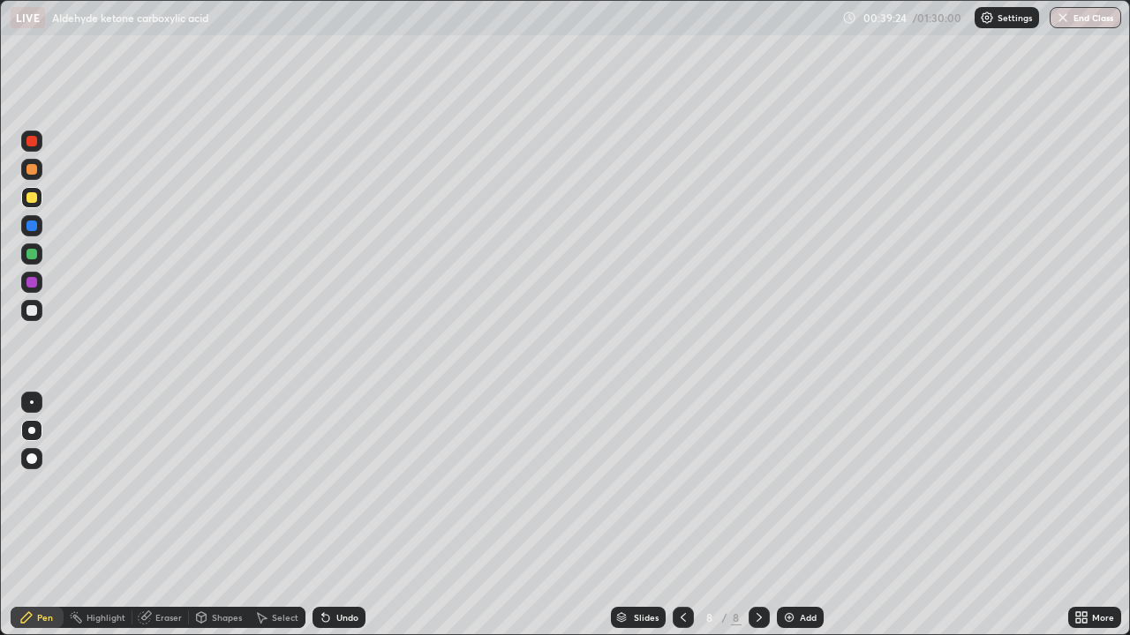
click at [32, 224] on div at bounding box center [31, 226] width 11 height 11
click at [29, 222] on div at bounding box center [31, 226] width 11 height 11
click at [32, 250] on div at bounding box center [31, 254] width 11 height 11
click at [36, 193] on div at bounding box center [31, 197] width 11 height 11
click at [792, 515] on div "Add" at bounding box center [800, 617] width 47 height 21
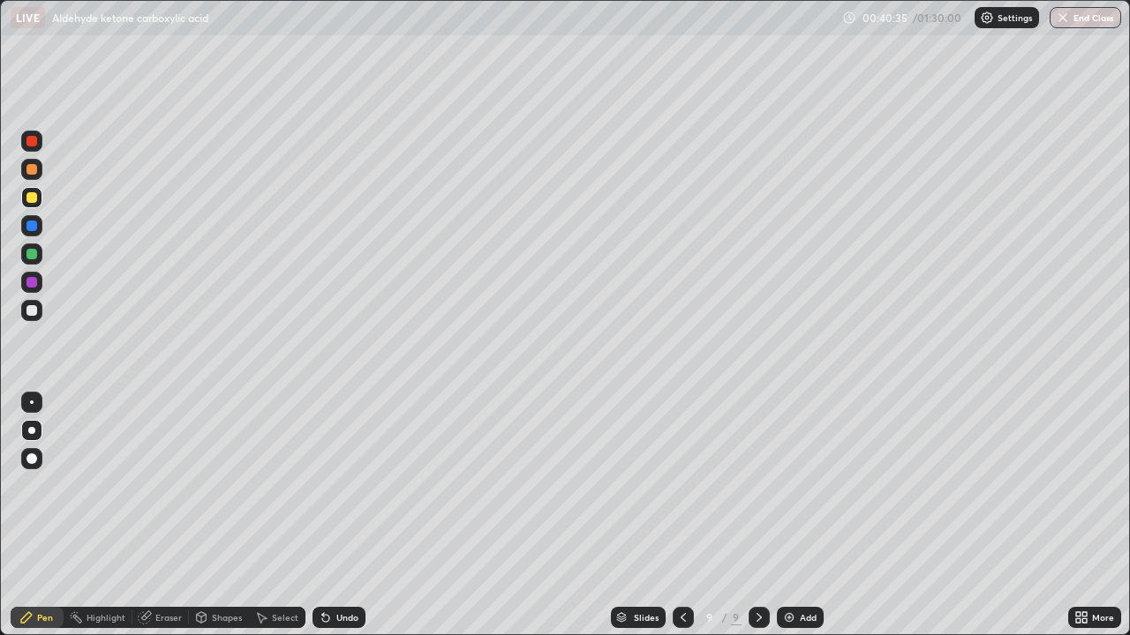
click at [33, 198] on div at bounding box center [31, 197] width 11 height 11
click at [30, 224] on div at bounding box center [31, 226] width 11 height 11
click at [29, 309] on div at bounding box center [31, 310] width 11 height 11
click at [39, 192] on div at bounding box center [31, 197] width 21 height 21
click at [32, 311] on div at bounding box center [31, 310] width 11 height 11
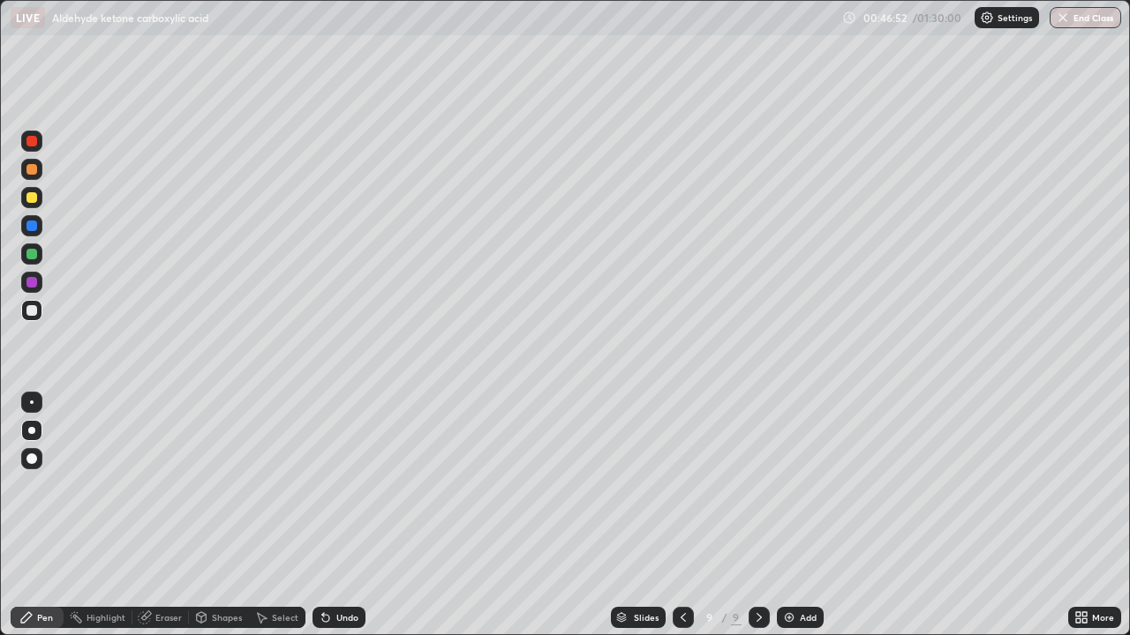
click at [797, 515] on div "Add" at bounding box center [800, 617] width 47 height 21
click at [30, 201] on div at bounding box center [31, 197] width 11 height 11
click at [31, 199] on div at bounding box center [31, 197] width 11 height 11
click at [349, 515] on div "Undo" at bounding box center [338, 617] width 53 height 21
click at [34, 227] on div at bounding box center [31, 226] width 11 height 11
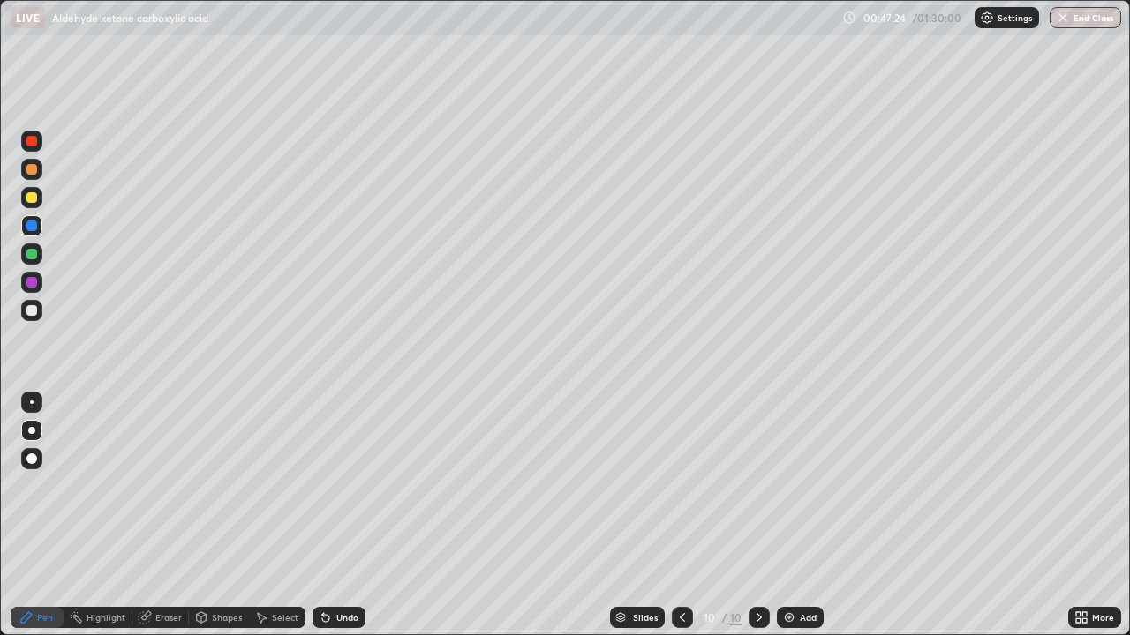
click at [38, 312] on div at bounding box center [31, 310] width 21 height 21
click at [35, 206] on div at bounding box center [31, 197] width 21 height 21
click at [818, 515] on div "Add" at bounding box center [800, 617] width 47 height 21
click at [33, 199] on div at bounding box center [31, 197] width 11 height 11
click at [338, 515] on div "Undo" at bounding box center [338, 617] width 53 height 21
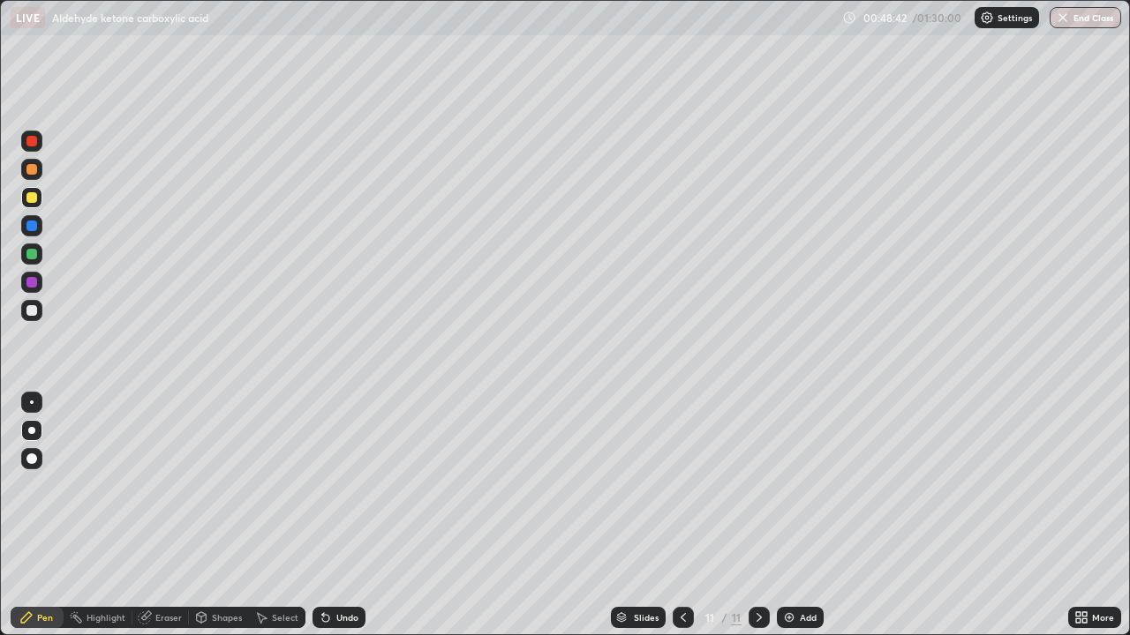
click at [28, 230] on div at bounding box center [31, 226] width 11 height 11
click at [681, 515] on icon at bounding box center [683, 618] width 14 height 14
click at [760, 515] on icon at bounding box center [759, 618] width 14 height 14
click at [34, 187] on div at bounding box center [31, 197] width 21 height 21
click at [32, 170] on div at bounding box center [31, 169] width 11 height 11
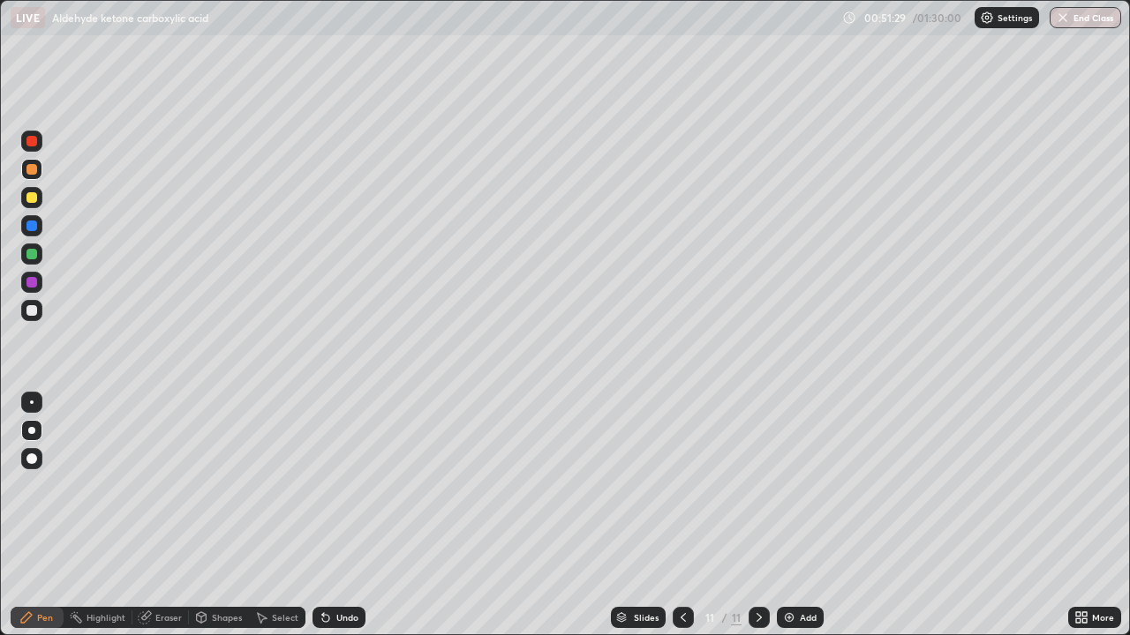
click at [338, 515] on div "Undo" at bounding box center [347, 617] width 22 height 9
click at [333, 515] on div "Undo" at bounding box center [338, 617] width 53 height 21
click at [337, 515] on div "Undo" at bounding box center [347, 617] width 22 height 9
click at [334, 515] on div "Undo" at bounding box center [338, 617] width 53 height 21
click at [32, 259] on div at bounding box center [31, 254] width 11 height 11
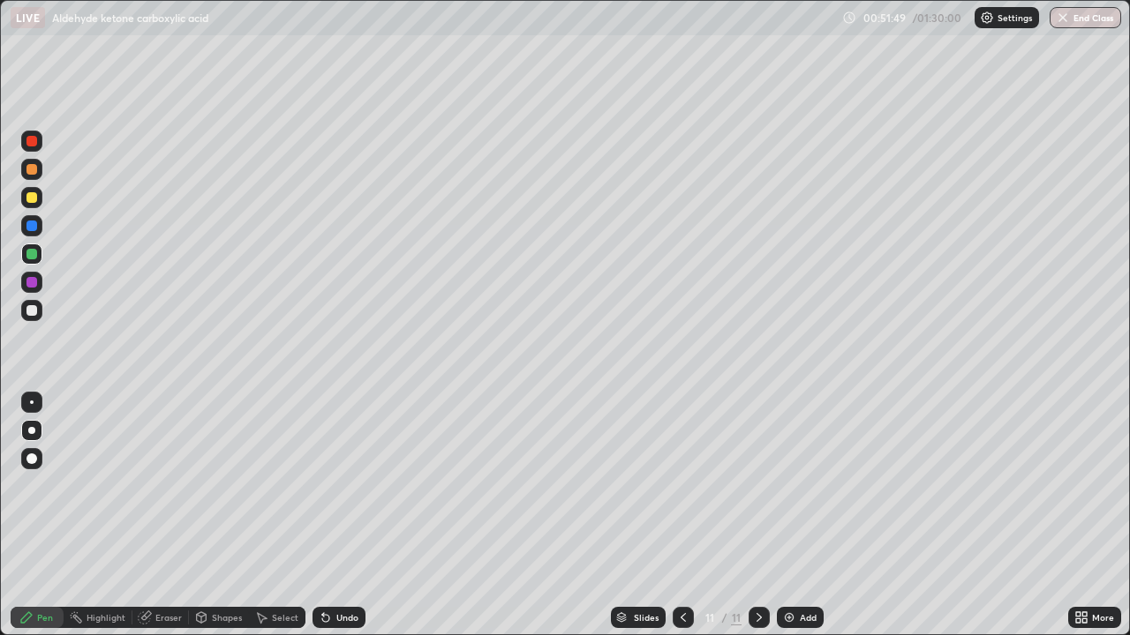
click at [339, 515] on div "Undo" at bounding box center [347, 617] width 22 height 9
click at [336, 515] on div "Undo" at bounding box center [347, 617] width 22 height 9
click at [338, 515] on div "Undo" at bounding box center [347, 617] width 22 height 9
click at [39, 279] on div at bounding box center [31, 282] width 21 height 21
click at [28, 281] on div at bounding box center [31, 282] width 11 height 11
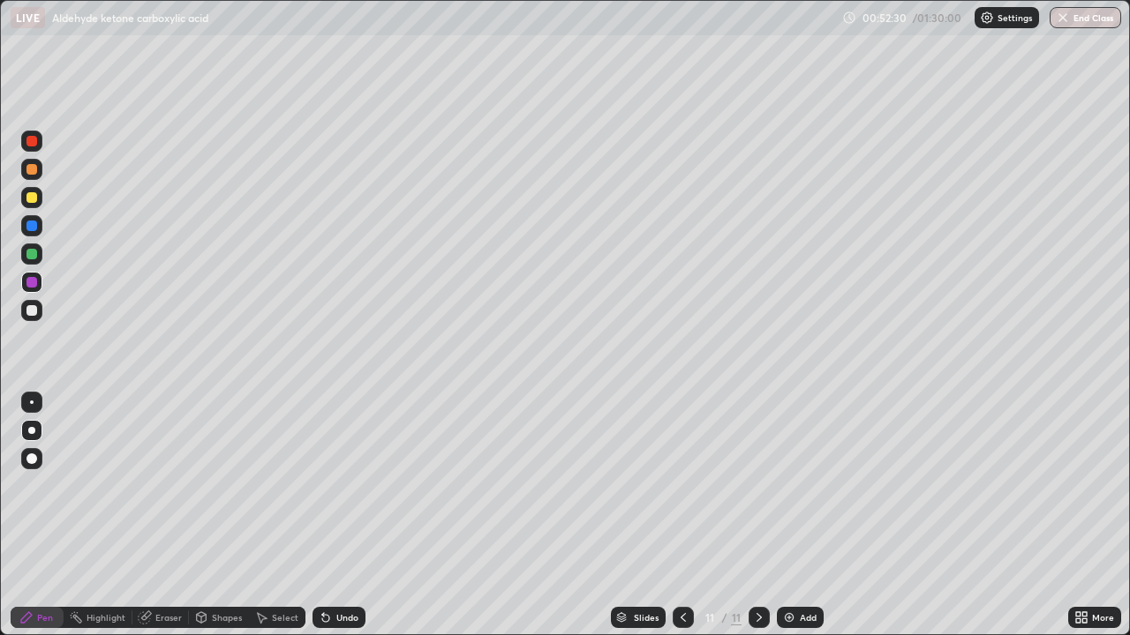
click at [346, 515] on div "Undo" at bounding box center [338, 617] width 53 height 21
click at [336, 515] on div "Undo" at bounding box center [347, 617] width 22 height 9
click at [796, 515] on div "Add" at bounding box center [800, 617] width 47 height 21
click at [40, 306] on div at bounding box center [31, 310] width 21 height 21
click at [681, 515] on icon at bounding box center [683, 618] width 14 height 14
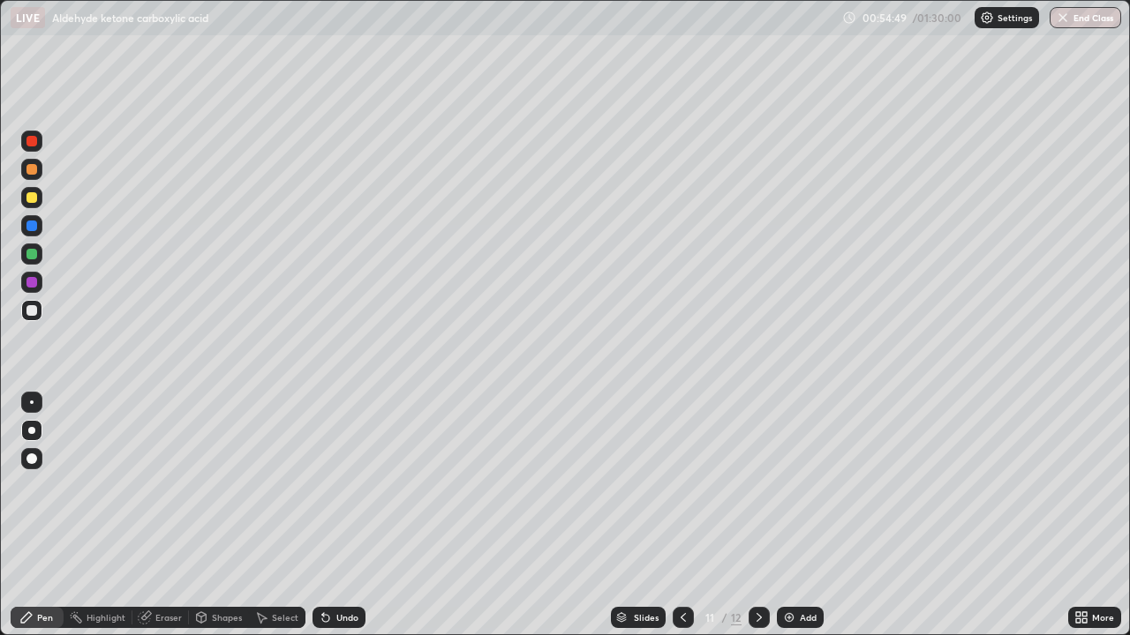
click at [754, 515] on icon at bounding box center [759, 618] width 14 height 14
click at [29, 201] on div at bounding box center [31, 197] width 11 height 11
click at [31, 199] on div at bounding box center [31, 197] width 11 height 11
click at [34, 200] on div at bounding box center [31, 197] width 11 height 11
click at [322, 515] on icon at bounding box center [323, 614] width 2 height 2
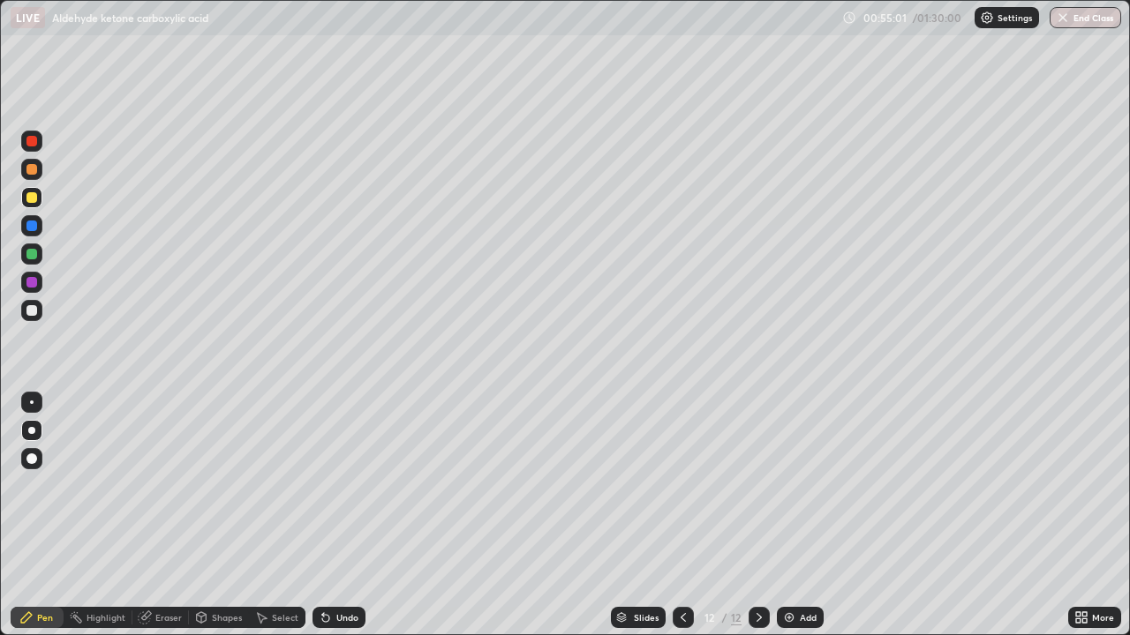
click at [322, 515] on icon at bounding box center [323, 614] width 2 height 2
click at [327, 515] on icon at bounding box center [326, 618] width 14 height 14
click at [322, 515] on icon at bounding box center [323, 614] width 2 height 2
click at [332, 515] on div "Undo" at bounding box center [338, 617] width 53 height 21
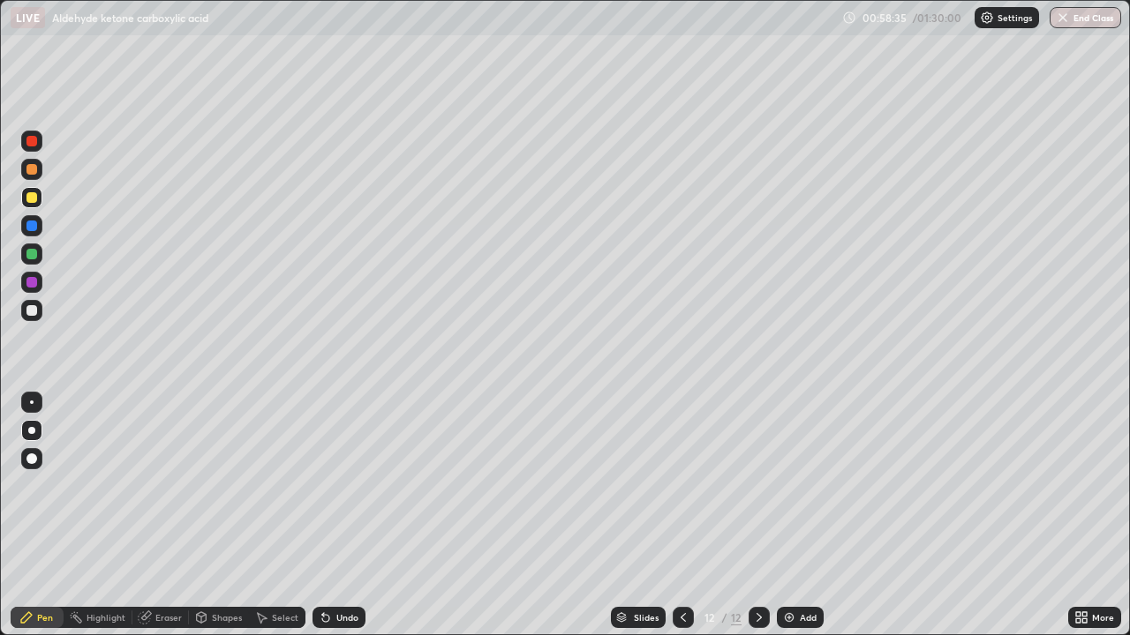
click at [679, 515] on div at bounding box center [682, 617] width 21 height 21
click at [681, 515] on icon at bounding box center [683, 618] width 14 height 14
click at [754, 515] on div at bounding box center [758, 617] width 21 height 21
click at [756, 515] on icon at bounding box center [759, 618] width 14 height 14
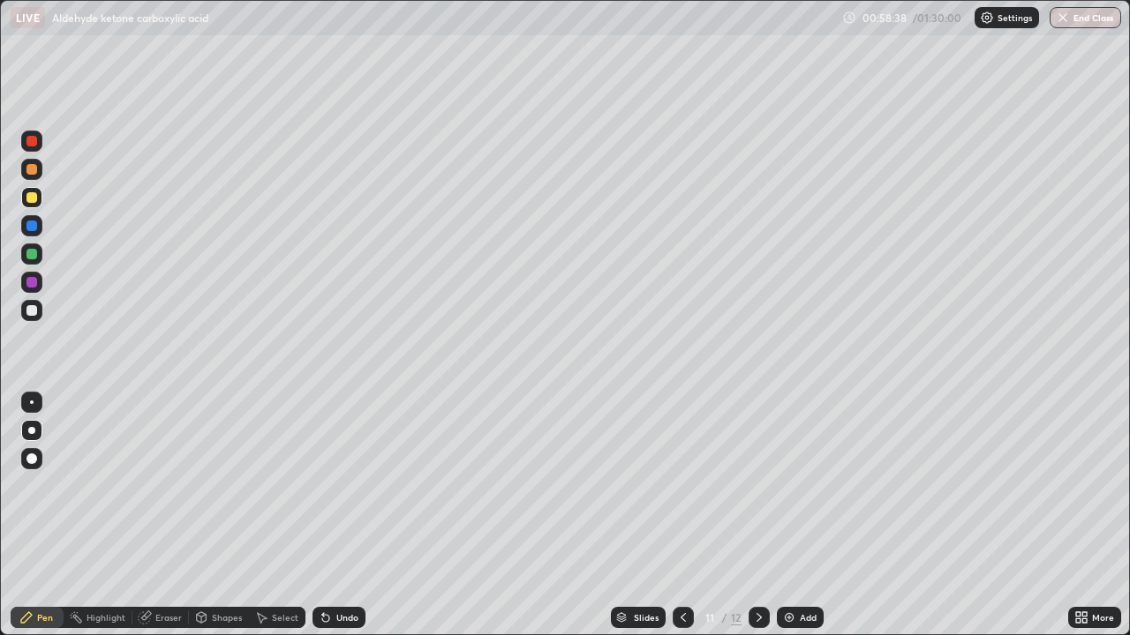
click at [38, 251] on div at bounding box center [31, 254] width 21 height 21
click at [34, 226] on div at bounding box center [31, 226] width 11 height 11
click at [692, 515] on div at bounding box center [682, 617] width 21 height 21
click at [682, 515] on icon at bounding box center [683, 618] width 14 height 14
click at [755, 515] on icon at bounding box center [759, 618] width 14 height 14
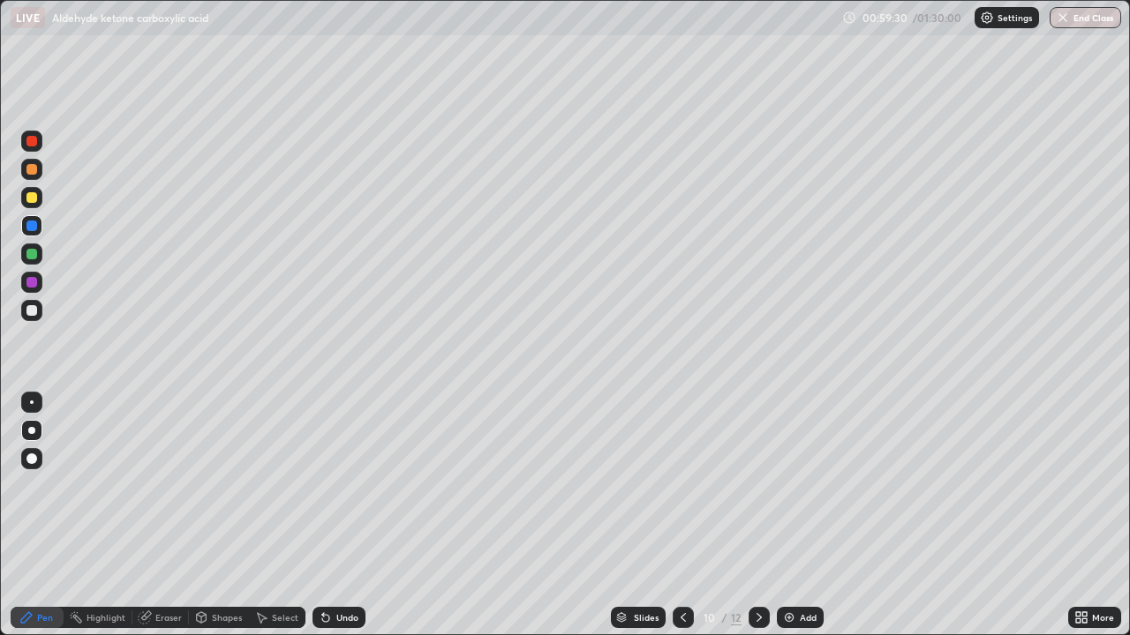
click at [757, 515] on icon at bounding box center [759, 618] width 14 height 14
click at [690, 515] on div at bounding box center [682, 617] width 21 height 35
click at [753, 515] on div at bounding box center [758, 617] width 21 height 21
click at [754, 515] on icon at bounding box center [759, 618] width 14 height 14
click at [792, 515] on img at bounding box center [789, 618] width 14 height 14
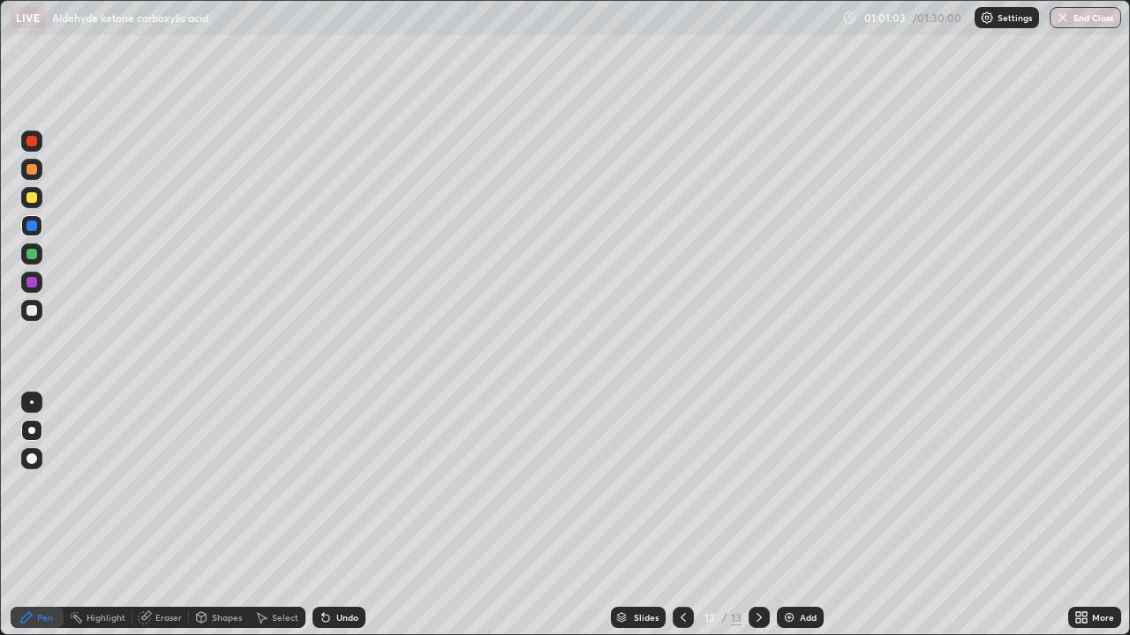
click at [31, 201] on div at bounding box center [31, 197] width 11 height 11
click at [343, 515] on div "Undo" at bounding box center [347, 617] width 22 height 9
click at [342, 515] on div "Undo" at bounding box center [338, 617] width 53 height 21
click at [330, 515] on div "Undo" at bounding box center [338, 617] width 53 height 21
click at [33, 282] on div at bounding box center [31, 282] width 11 height 11
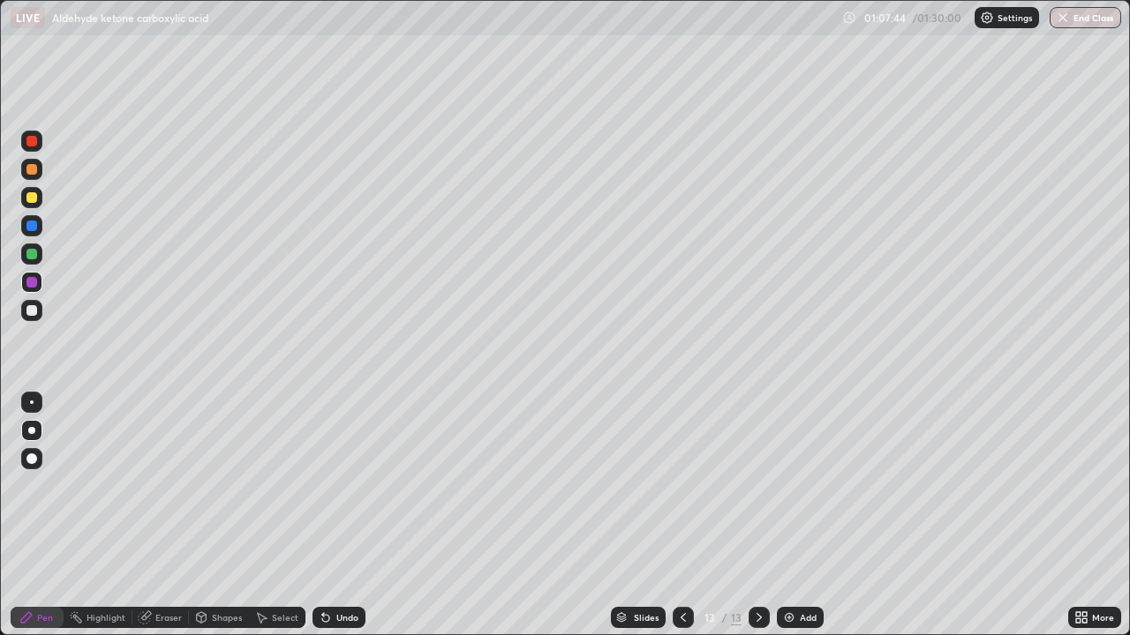
click at [792, 515] on img at bounding box center [789, 618] width 14 height 14
click at [32, 170] on div at bounding box center [31, 169] width 11 height 11
click at [34, 201] on div at bounding box center [31, 197] width 11 height 11
click at [30, 202] on div at bounding box center [31, 197] width 11 height 11
click at [322, 515] on icon at bounding box center [325, 618] width 7 height 7
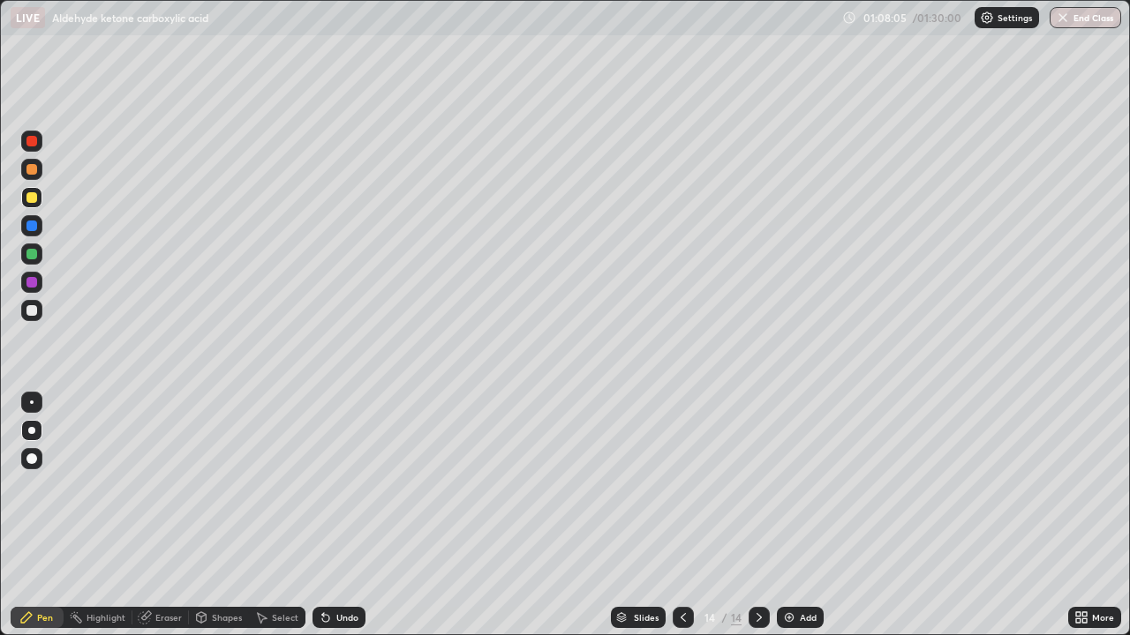
click at [165, 515] on div "Eraser" at bounding box center [160, 617] width 56 height 21
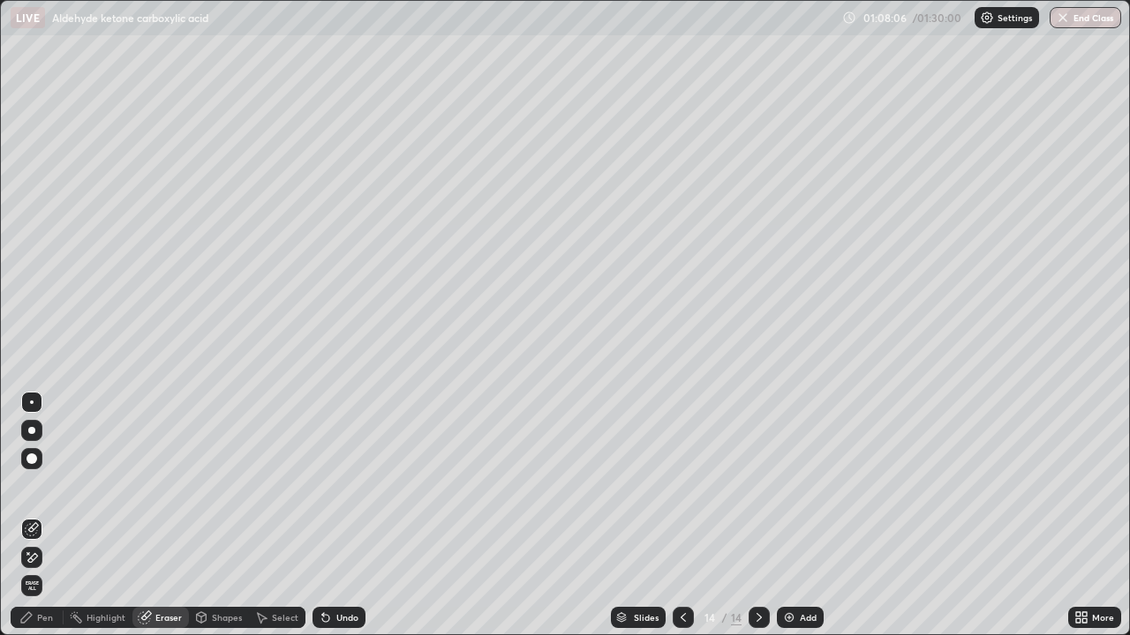
click at [41, 515] on div "Pen" at bounding box center [37, 617] width 53 height 21
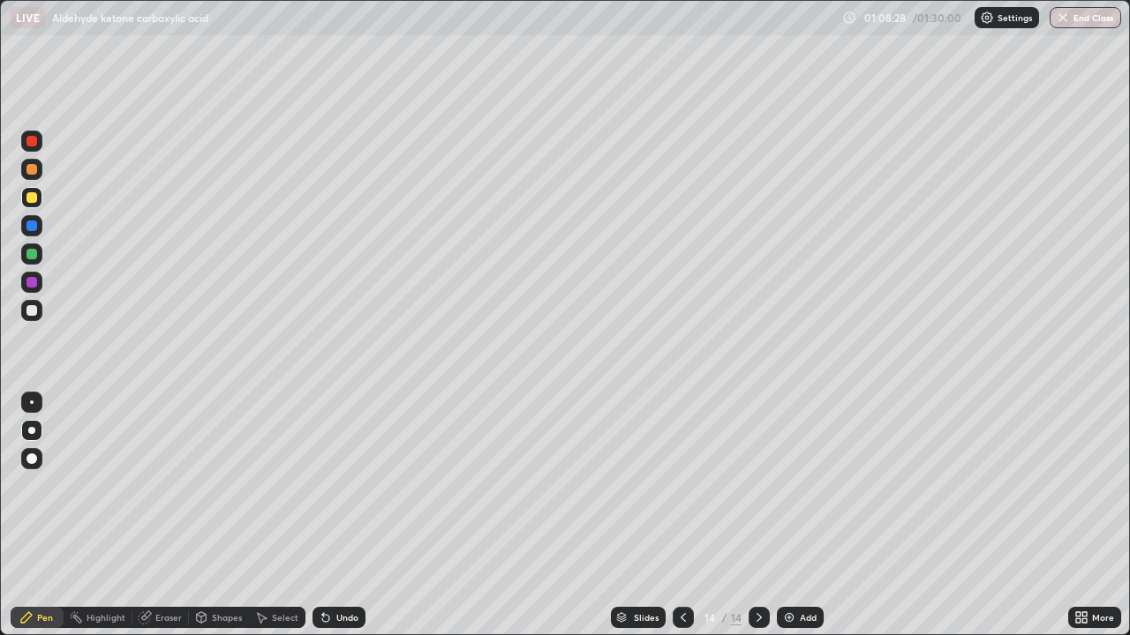
click at [163, 515] on div "Eraser" at bounding box center [168, 617] width 26 height 9
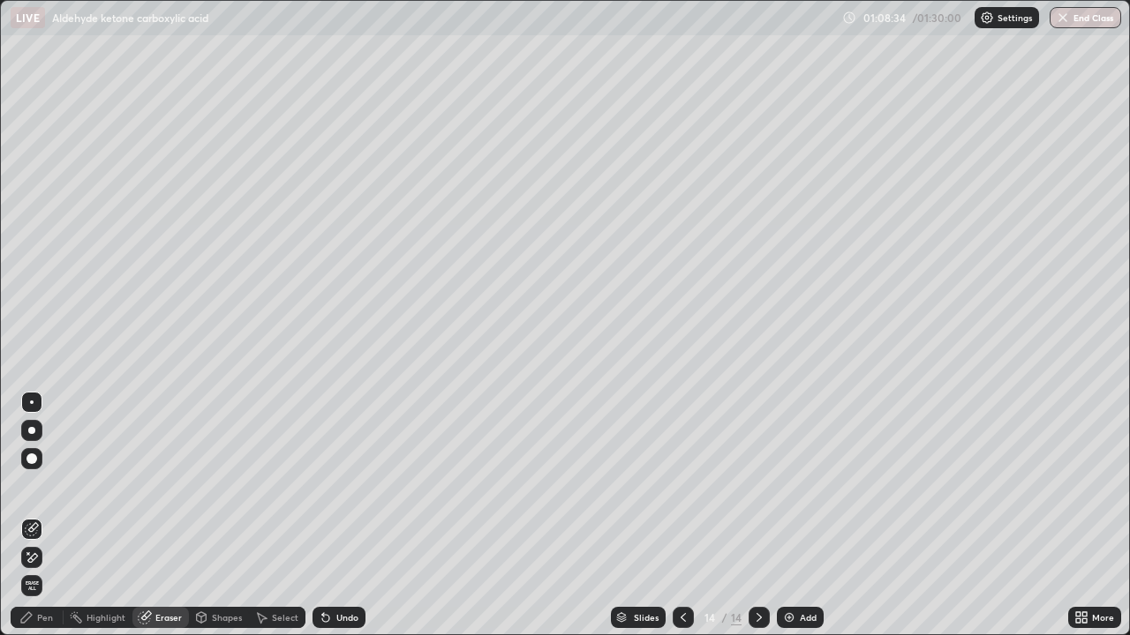
click at [55, 515] on div "Pen" at bounding box center [37, 617] width 53 height 21
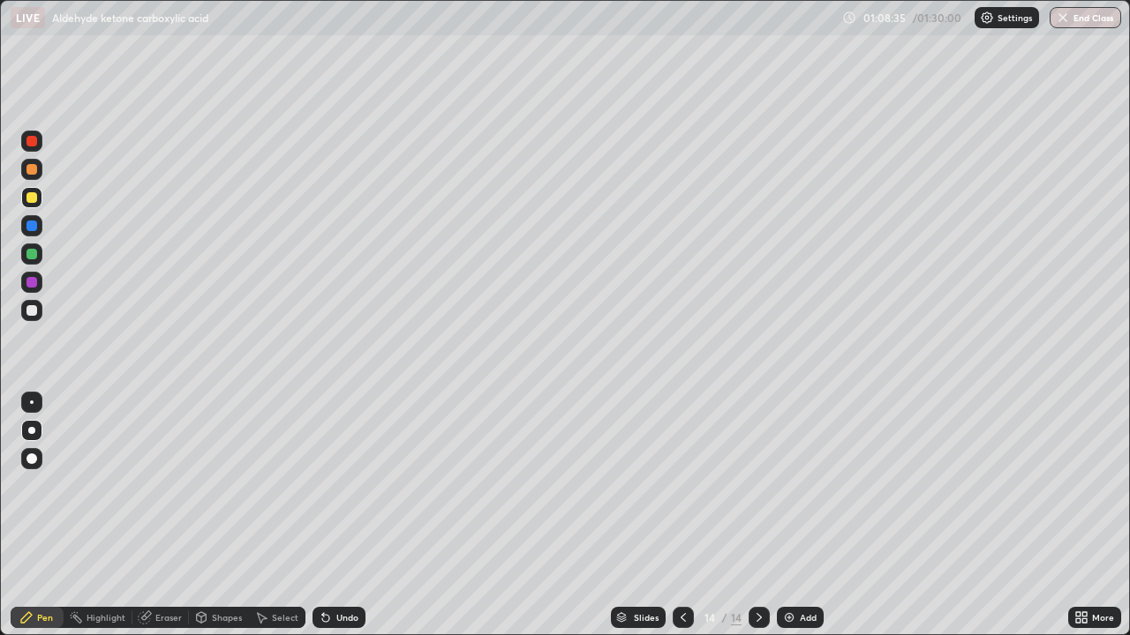
click at [33, 251] on div at bounding box center [31, 254] width 11 height 11
click at [32, 247] on div at bounding box center [31, 254] width 21 height 21
click at [31, 246] on div at bounding box center [31, 254] width 21 height 21
click at [35, 199] on div at bounding box center [31, 197] width 11 height 11
click at [34, 201] on div at bounding box center [31, 197] width 11 height 11
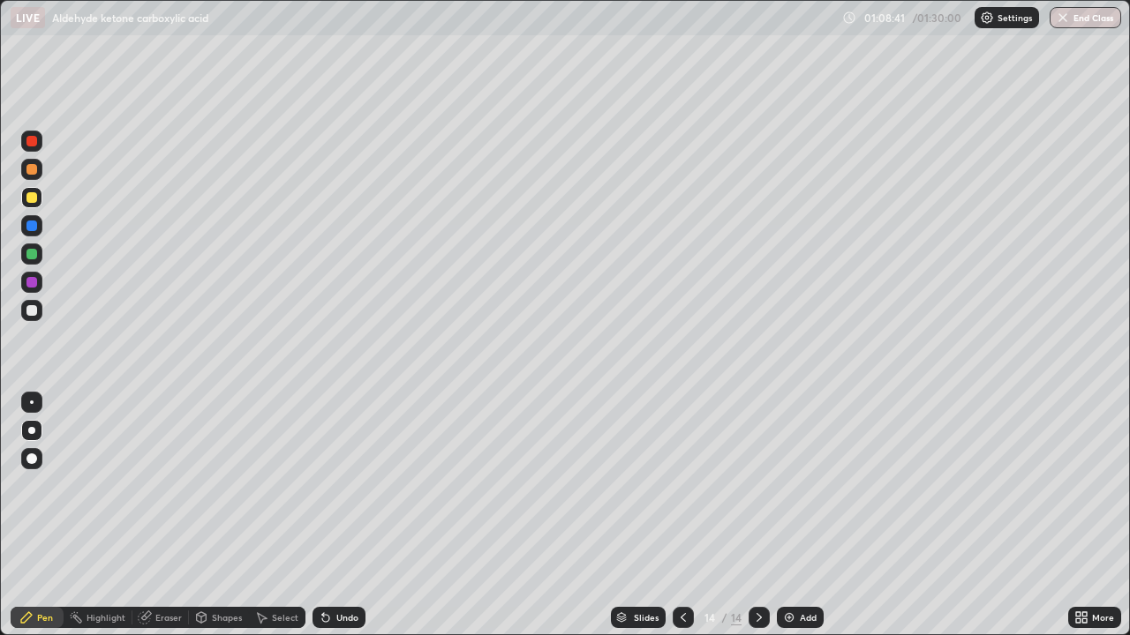
click at [34, 199] on div at bounding box center [31, 197] width 11 height 11
click at [32, 199] on div at bounding box center [31, 197] width 11 height 11
click at [30, 200] on div at bounding box center [31, 197] width 11 height 11
click at [30, 198] on div at bounding box center [31, 197] width 11 height 11
click at [336, 515] on div "Undo" at bounding box center [347, 617] width 22 height 9
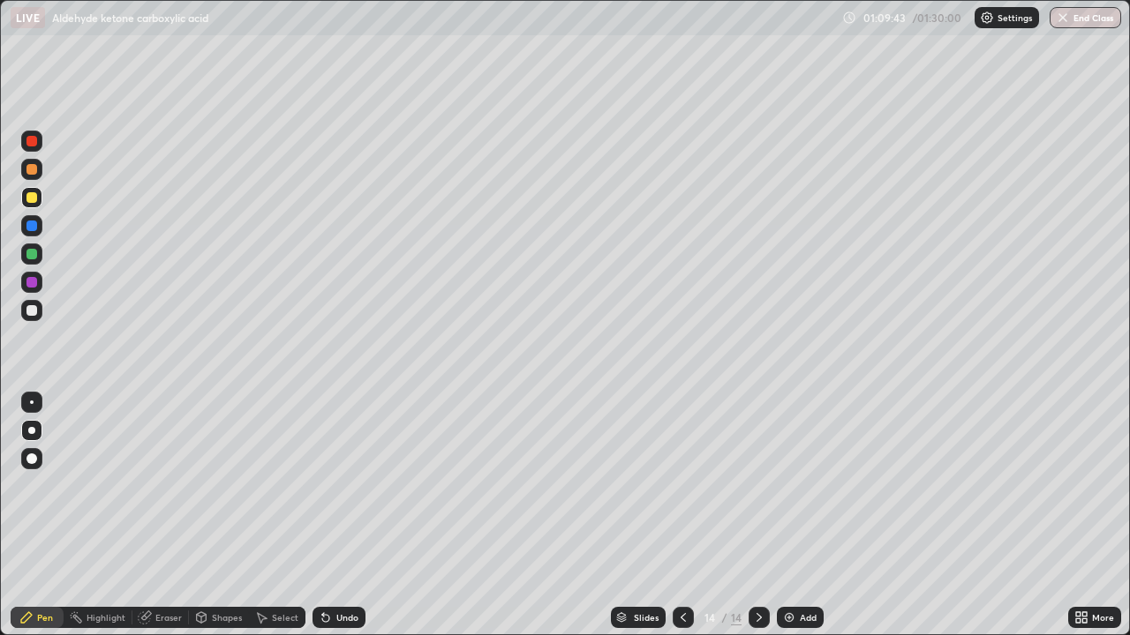
click at [29, 302] on div at bounding box center [31, 310] width 21 height 21
click at [33, 202] on div at bounding box center [31, 197] width 11 height 11
click at [32, 199] on div at bounding box center [31, 197] width 11 height 11
click at [35, 199] on div at bounding box center [31, 197] width 11 height 11
click at [31, 193] on div at bounding box center [31, 197] width 11 height 11
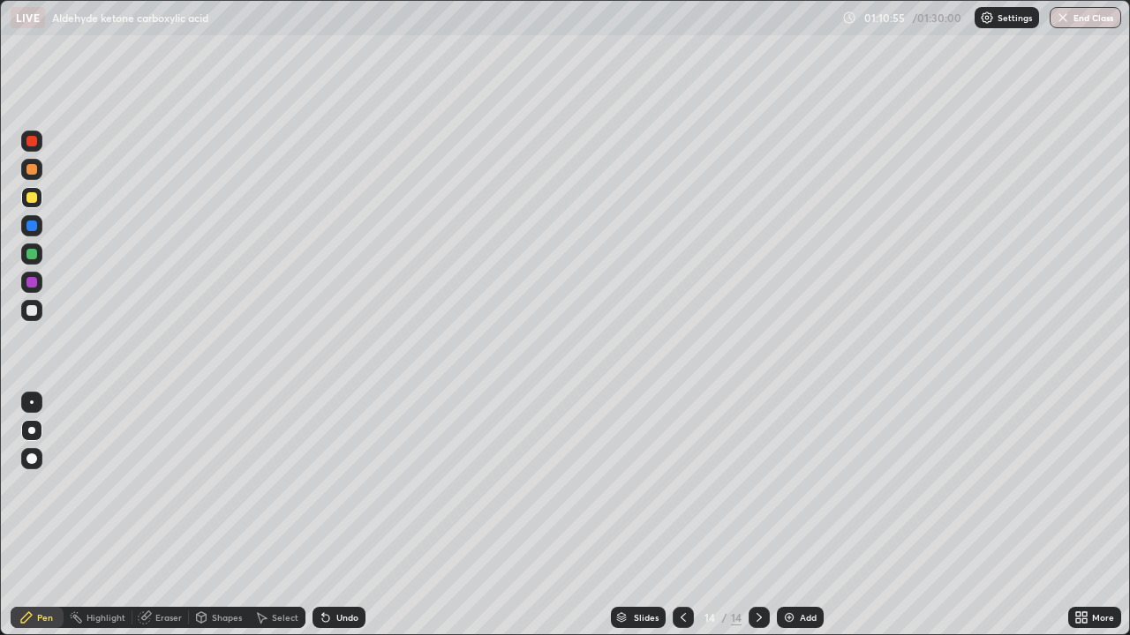
click at [333, 515] on div "Undo" at bounding box center [338, 617] width 53 height 21
click at [803, 515] on div "Add" at bounding box center [807, 617] width 17 height 9
click at [33, 172] on div at bounding box center [31, 169] width 11 height 11
click at [32, 204] on div at bounding box center [31, 197] width 21 height 21
click at [28, 224] on div at bounding box center [31, 226] width 11 height 11
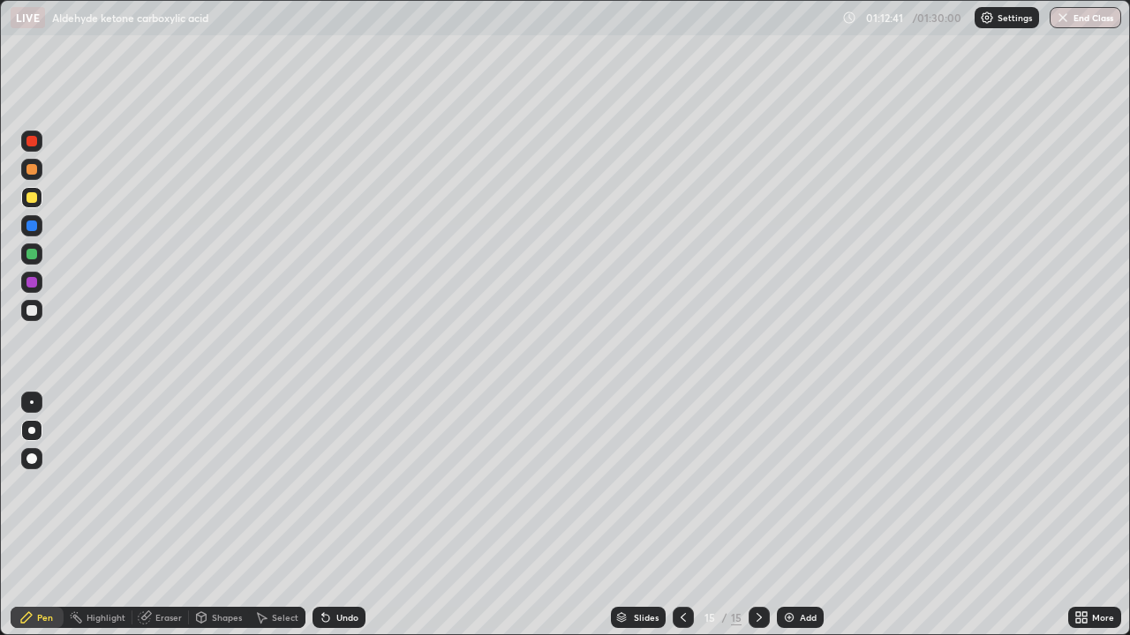
click at [30, 226] on div at bounding box center [31, 226] width 11 height 11
click at [794, 515] on div "Add" at bounding box center [800, 617] width 47 height 21
click at [34, 197] on div at bounding box center [31, 197] width 11 height 11
click at [32, 199] on div at bounding box center [31, 197] width 11 height 11
click at [30, 198] on div at bounding box center [31, 197] width 11 height 11
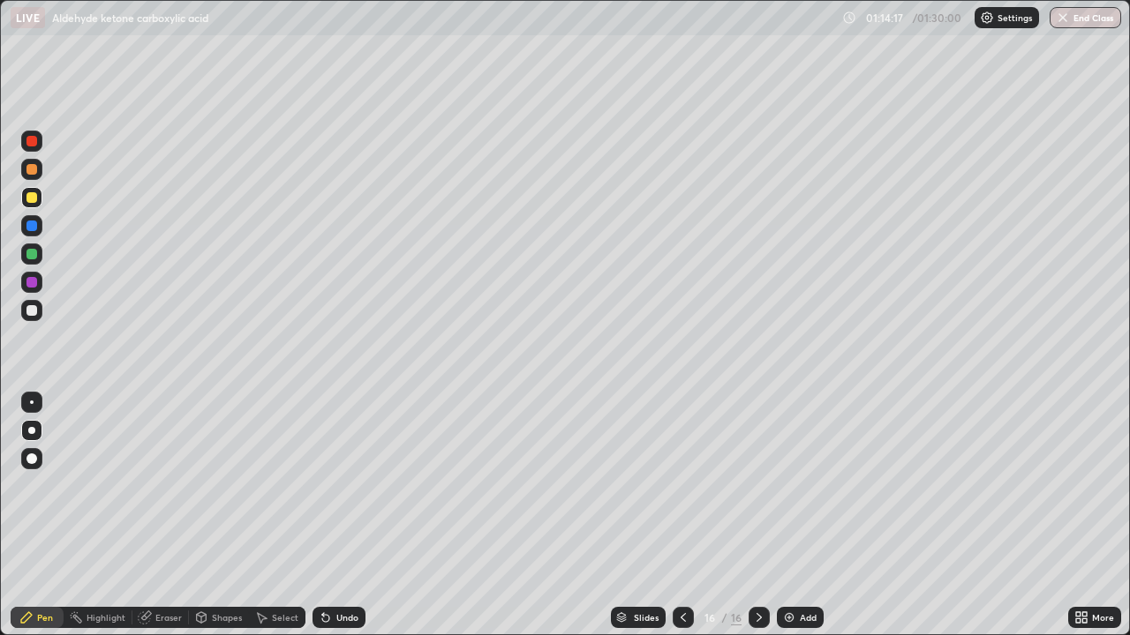
click at [28, 195] on div at bounding box center [31, 197] width 11 height 11
click at [33, 191] on div at bounding box center [31, 197] width 21 height 21
click at [26, 168] on div at bounding box center [31, 169] width 11 height 11
click at [346, 515] on div "Undo" at bounding box center [338, 617] width 53 height 21
click at [28, 255] on div at bounding box center [31, 254] width 11 height 11
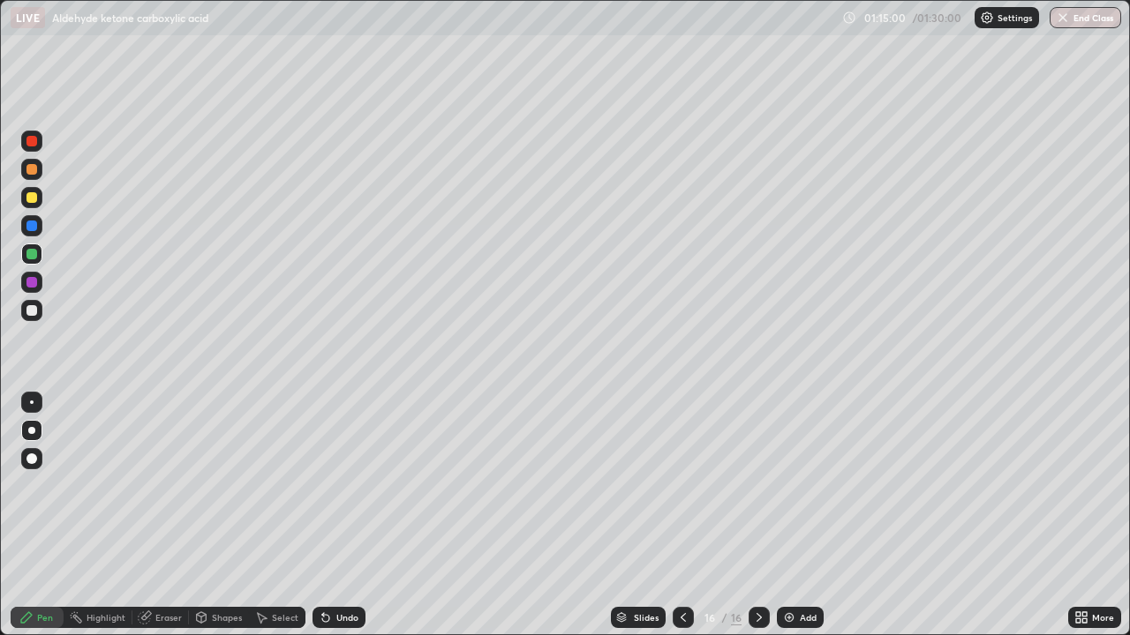
click at [34, 281] on div at bounding box center [31, 282] width 11 height 11
click at [34, 284] on div at bounding box center [31, 282] width 11 height 11
click at [35, 282] on div at bounding box center [31, 282] width 11 height 11
click at [338, 515] on div "Undo" at bounding box center [347, 617] width 22 height 9
click at [334, 515] on div "Undo" at bounding box center [338, 617] width 53 height 21
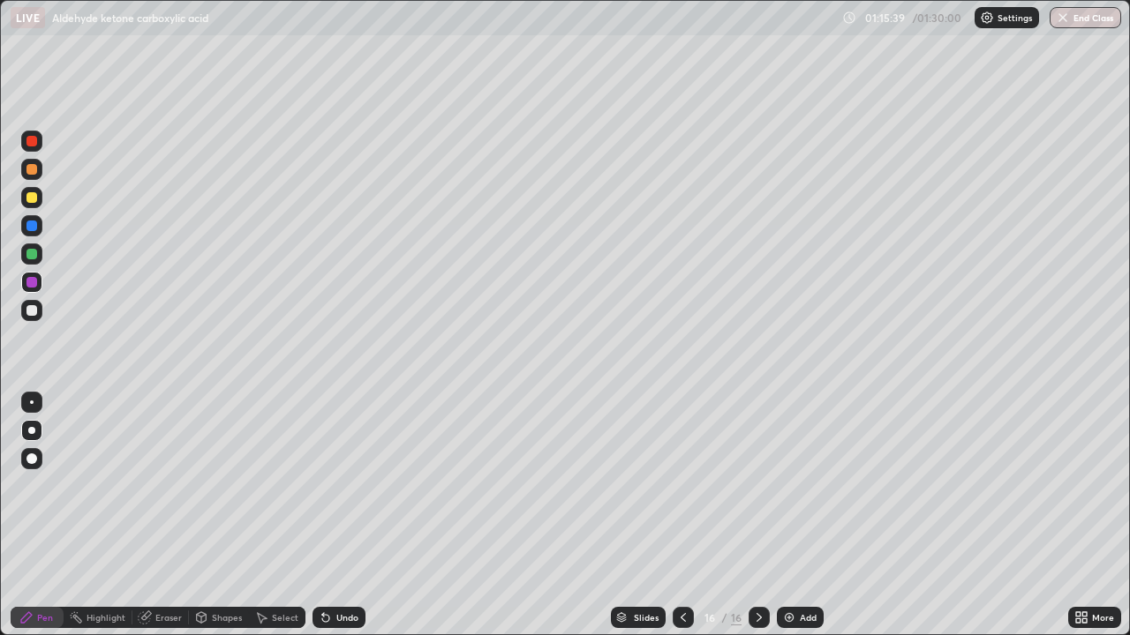
click at [327, 515] on icon at bounding box center [325, 618] width 7 height 7
click at [333, 515] on div "Undo" at bounding box center [338, 617] width 53 height 21
click at [336, 515] on div "Undo" at bounding box center [338, 617] width 53 height 21
click at [32, 276] on div at bounding box center [31, 282] width 21 height 21
click at [336, 515] on div "Undo" at bounding box center [347, 617] width 22 height 9
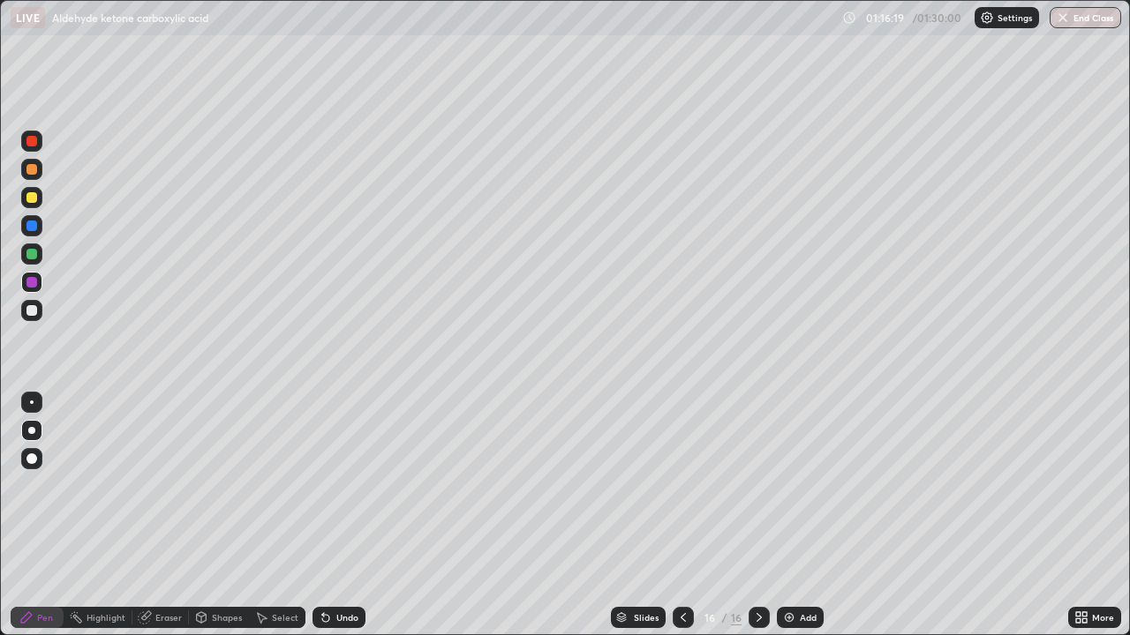
click at [337, 515] on div "Undo" at bounding box center [347, 617] width 22 height 9
click at [35, 312] on div at bounding box center [31, 310] width 11 height 11
click at [32, 308] on div at bounding box center [31, 310] width 11 height 11
click at [28, 252] on div at bounding box center [31, 254] width 11 height 11
click at [33, 282] on div at bounding box center [31, 282] width 11 height 11
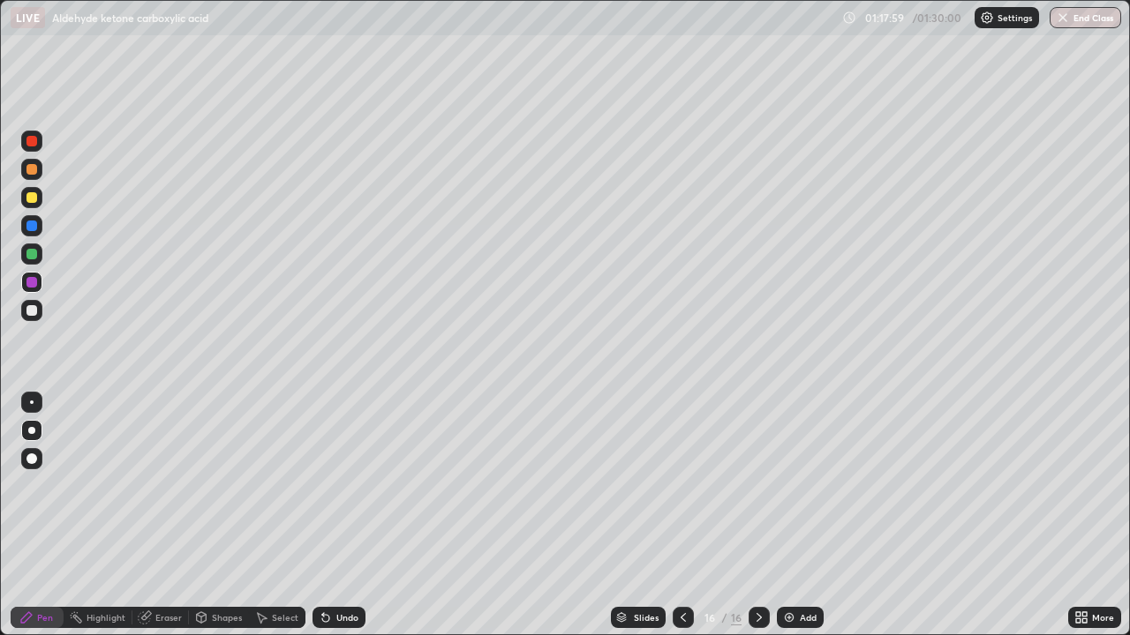
click at [34, 309] on div at bounding box center [31, 310] width 11 height 11
click at [34, 256] on div at bounding box center [31, 254] width 11 height 11
click at [34, 309] on div at bounding box center [31, 310] width 11 height 11
click at [33, 311] on div at bounding box center [31, 310] width 11 height 11
click at [21, 319] on div at bounding box center [31, 310] width 21 height 28
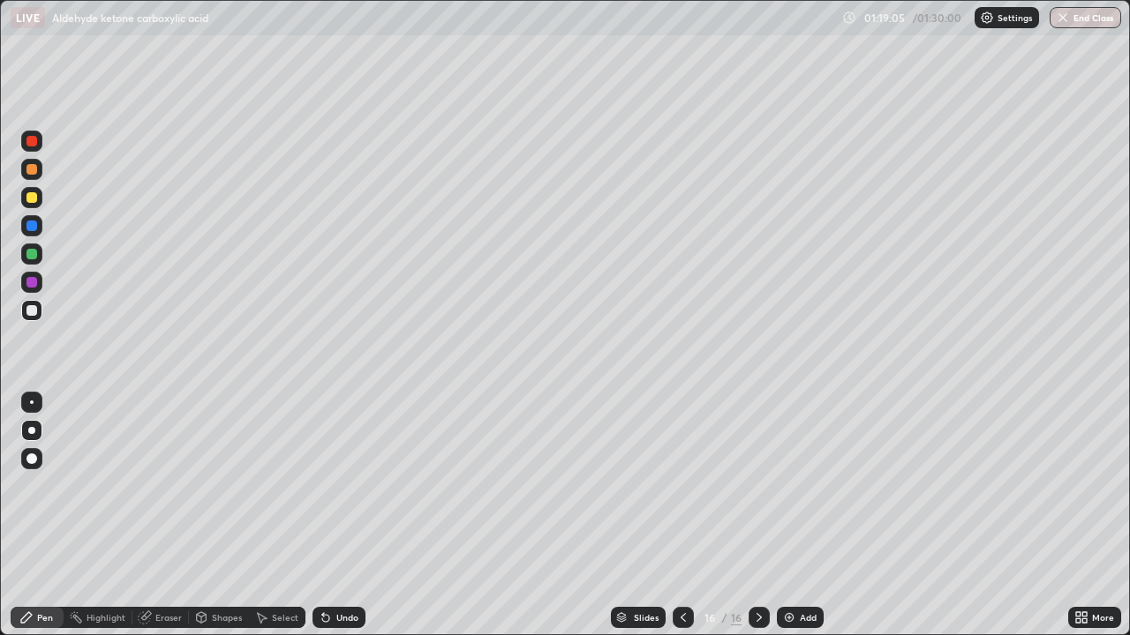
click at [806, 515] on div "Add" at bounding box center [807, 617] width 17 height 9
click at [679, 515] on div at bounding box center [682, 617] width 21 height 21
click at [757, 515] on icon at bounding box center [759, 618] width 14 height 14
click at [29, 198] on div at bounding box center [31, 197] width 11 height 11
click at [30, 198] on div at bounding box center [31, 197] width 11 height 11
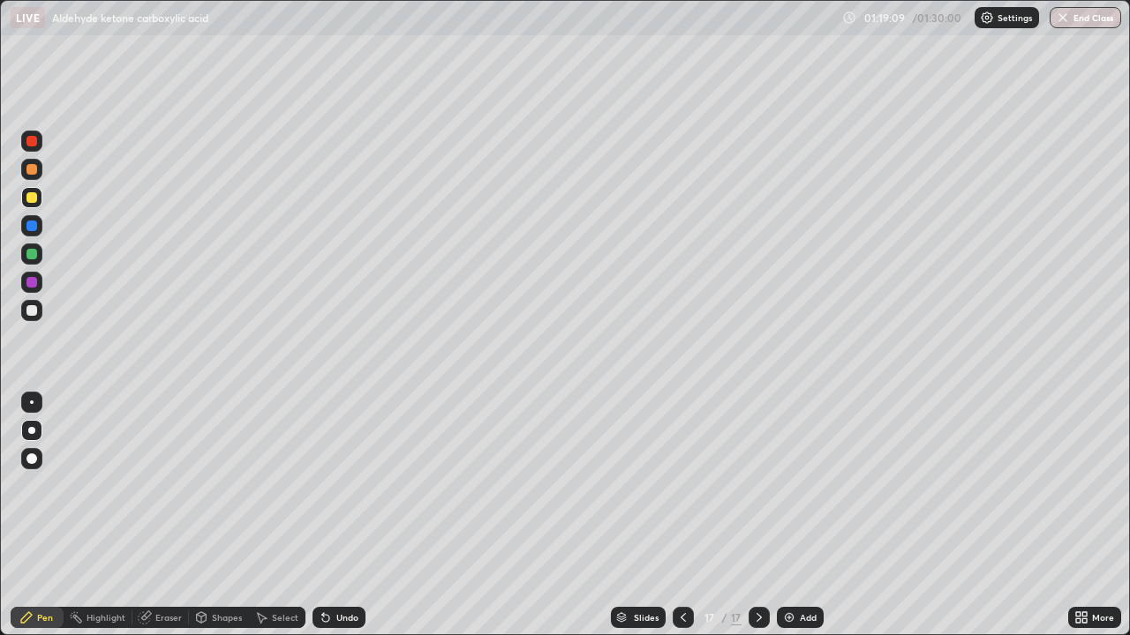
click at [32, 196] on div at bounding box center [31, 197] width 11 height 11
click at [680, 515] on icon at bounding box center [683, 618] width 14 height 14
click at [754, 515] on div at bounding box center [758, 617] width 21 height 21
click at [32, 201] on div at bounding box center [31, 197] width 11 height 11
click at [36, 195] on div at bounding box center [31, 197] width 11 height 11
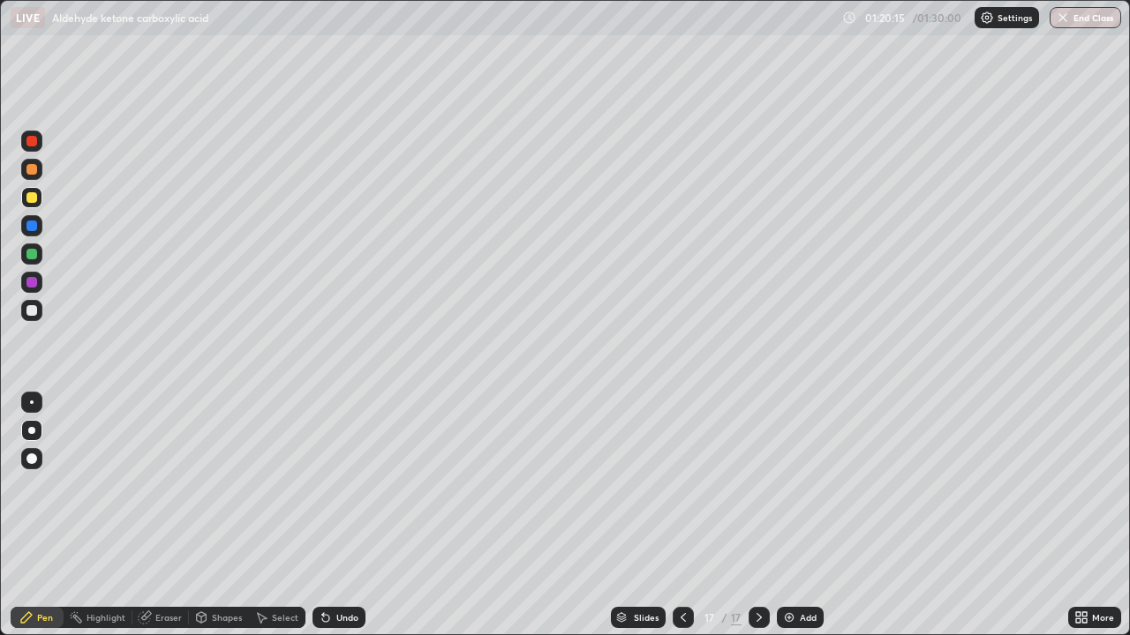
click at [32, 196] on div at bounding box center [31, 197] width 11 height 11
click at [32, 221] on div at bounding box center [31, 226] width 11 height 11
click at [33, 226] on div at bounding box center [31, 226] width 11 height 11
click at [341, 515] on div "Undo" at bounding box center [338, 617] width 53 height 21
click at [342, 515] on div "Undo" at bounding box center [338, 617] width 53 height 21
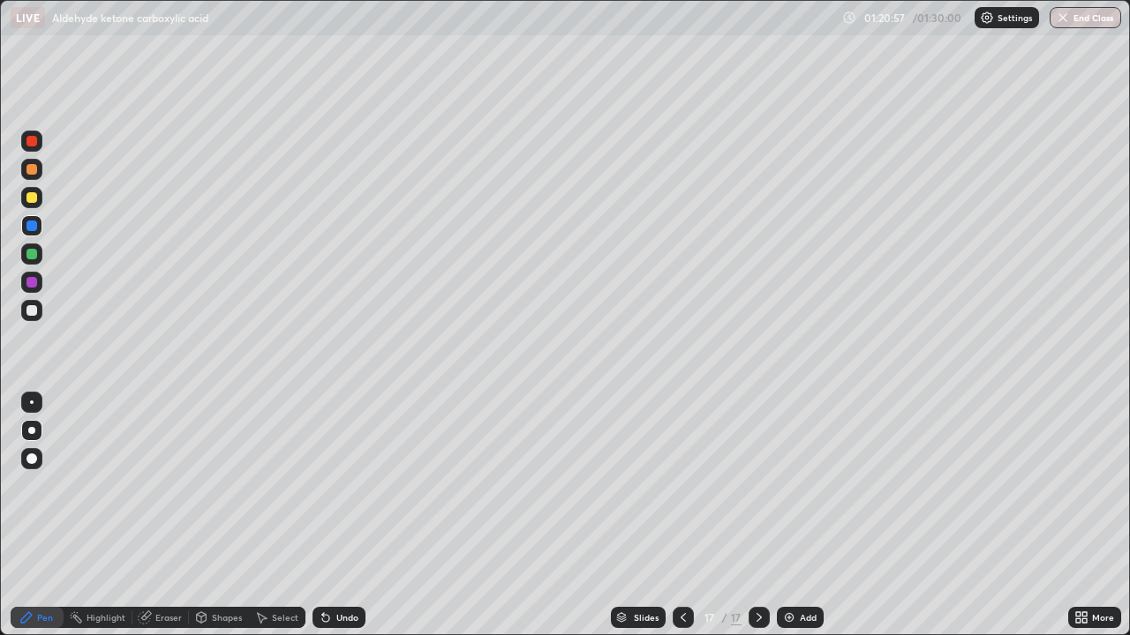
click at [34, 302] on div at bounding box center [31, 310] width 21 height 21
click at [31, 257] on div at bounding box center [31, 254] width 11 height 11
click at [339, 515] on div "Undo" at bounding box center [347, 617] width 22 height 9
click at [342, 515] on div "Undo" at bounding box center [347, 617] width 22 height 9
click at [322, 515] on icon at bounding box center [323, 614] width 2 height 2
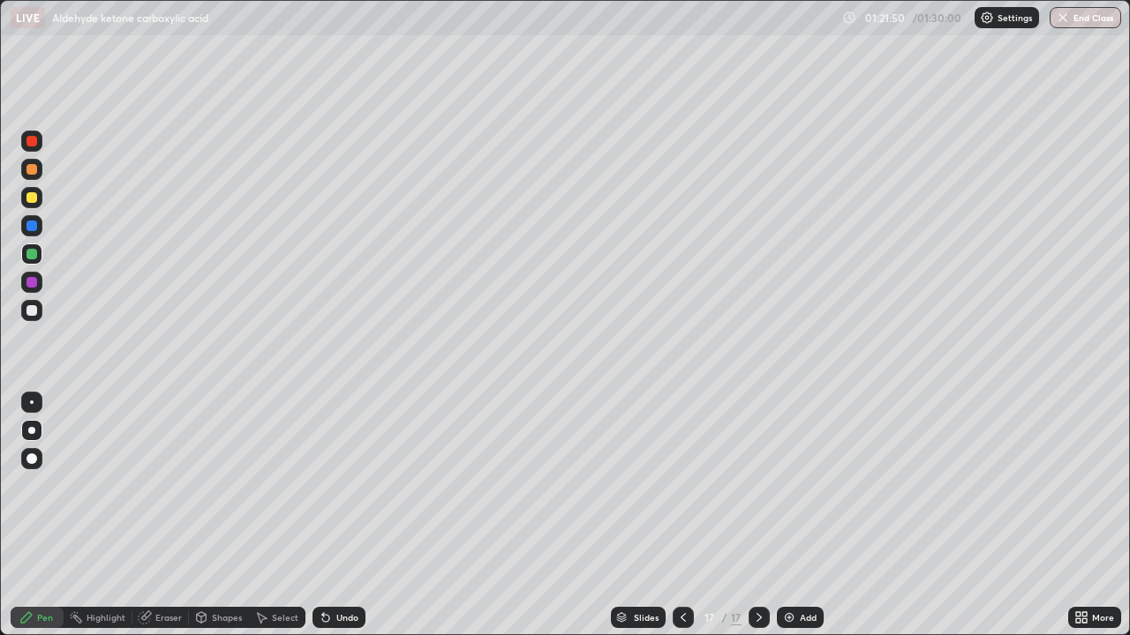
click at [336, 515] on div "Undo" at bounding box center [347, 617] width 22 height 9
click at [29, 310] on div at bounding box center [31, 310] width 11 height 11
click at [35, 224] on div at bounding box center [31, 226] width 11 height 11
click at [35, 257] on div at bounding box center [31, 254] width 11 height 11
click at [36, 307] on div at bounding box center [31, 310] width 11 height 11
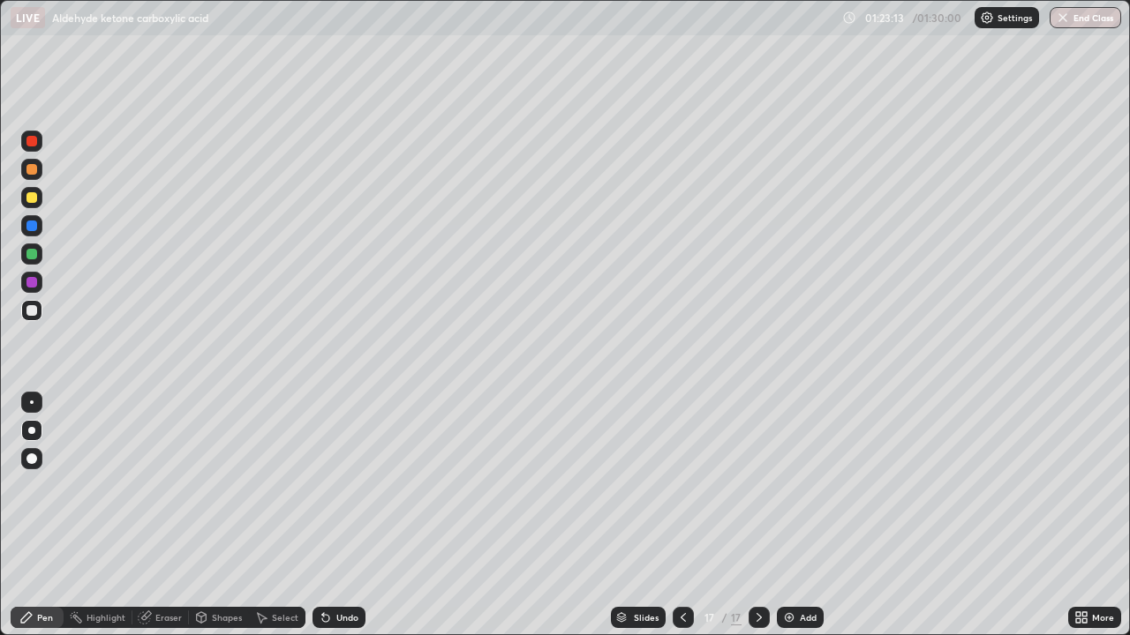
click at [30, 257] on div at bounding box center [31, 254] width 11 height 11
click at [795, 515] on div "Add" at bounding box center [800, 617] width 47 height 21
click at [32, 139] on div at bounding box center [31, 141] width 11 height 11
click at [32, 141] on div at bounding box center [31, 141] width 11 height 11
click at [31, 146] on div at bounding box center [31, 141] width 11 height 11
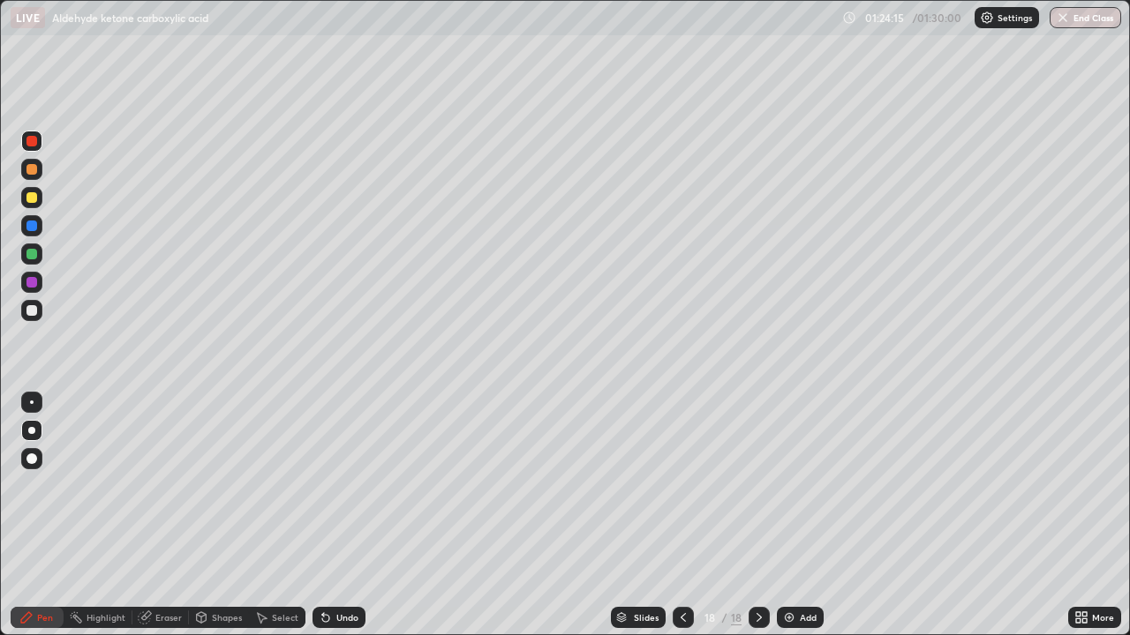
click at [31, 199] on div at bounding box center [31, 197] width 11 height 11
click at [33, 226] on div at bounding box center [31, 226] width 11 height 11
click at [39, 225] on div at bounding box center [31, 225] width 21 height 21
click at [1063, 25] on button "End Class" at bounding box center [1086, 17] width 70 height 21
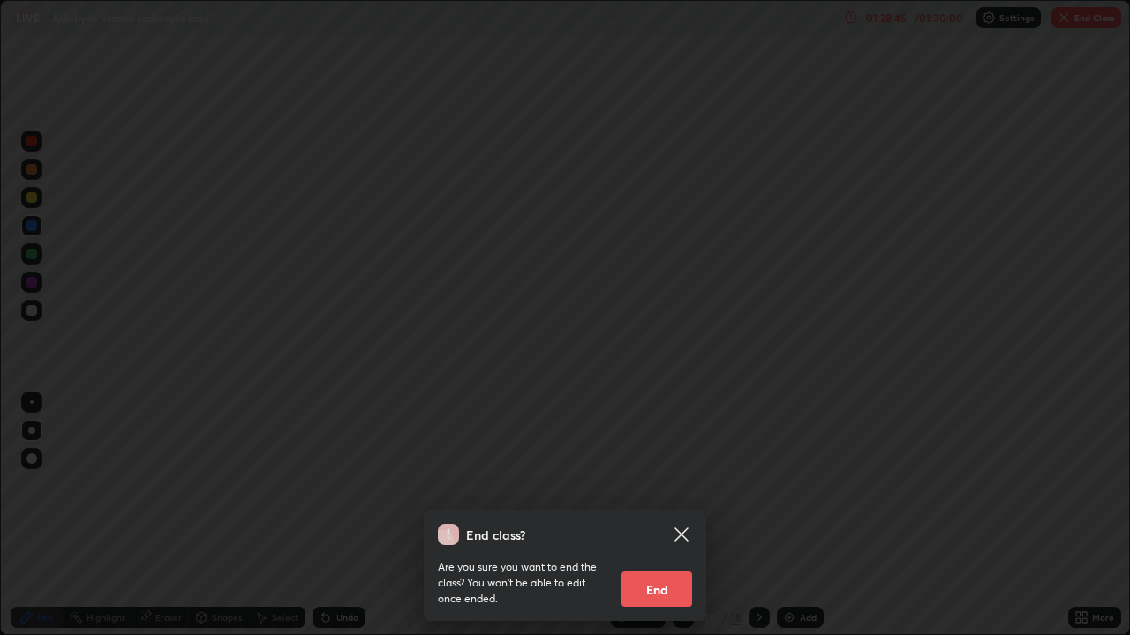
click at [661, 515] on button "End" at bounding box center [656, 589] width 71 height 35
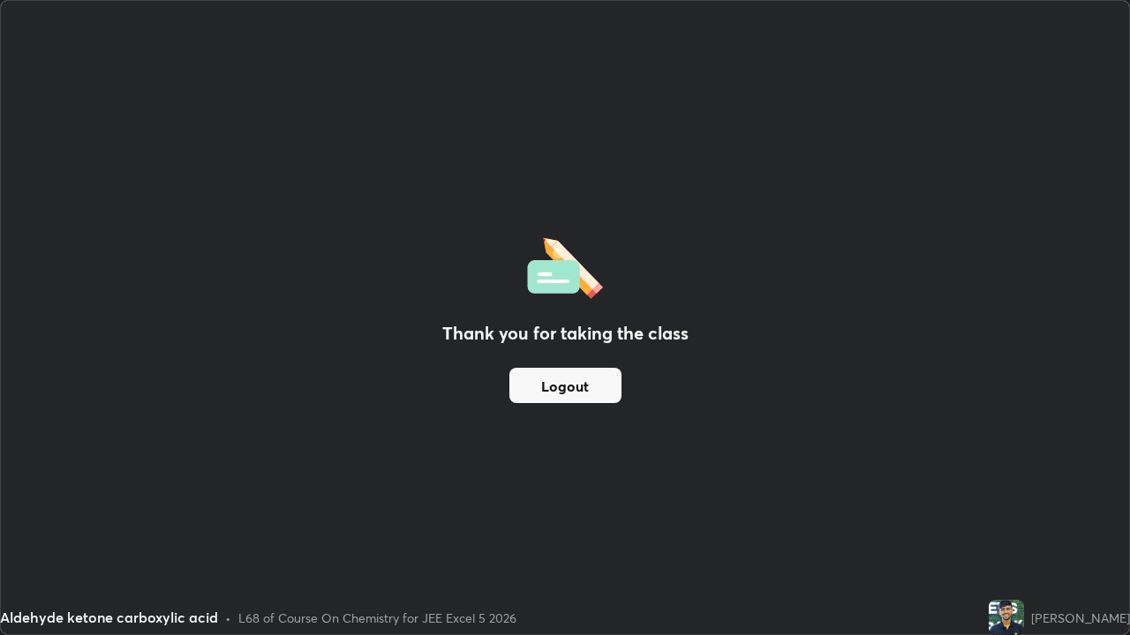
click at [568, 391] on button "Logout" at bounding box center [565, 385] width 112 height 35
click at [574, 394] on button "Logout" at bounding box center [565, 385] width 112 height 35
click at [571, 394] on button "Logout" at bounding box center [565, 385] width 112 height 35
click at [562, 394] on button "Logout" at bounding box center [565, 385] width 112 height 35
click at [552, 395] on button "Logout" at bounding box center [565, 385] width 112 height 35
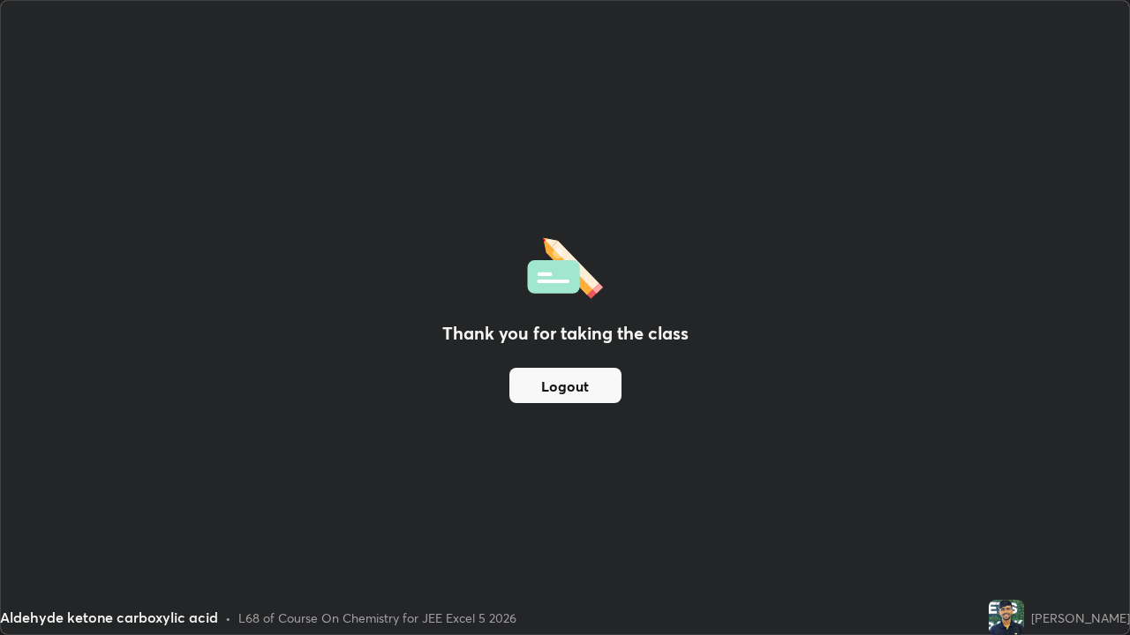
click at [563, 400] on button "Logout" at bounding box center [565, 385] width 112 height 35
